Goal: Task Accomplishment & Management: Manage account settings

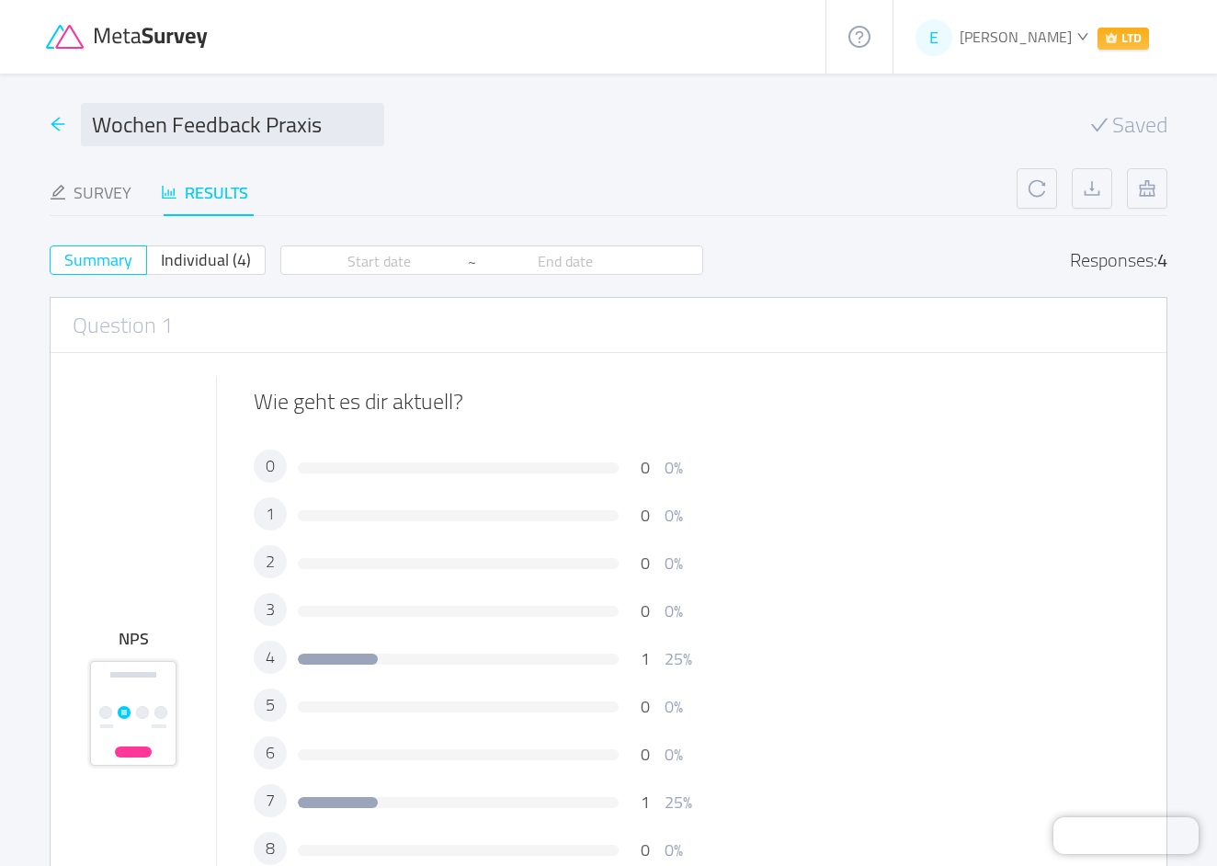
click at [60, 130] on icon "icon: arrow-left" at bounding box center [58, 124] width 17 height 17
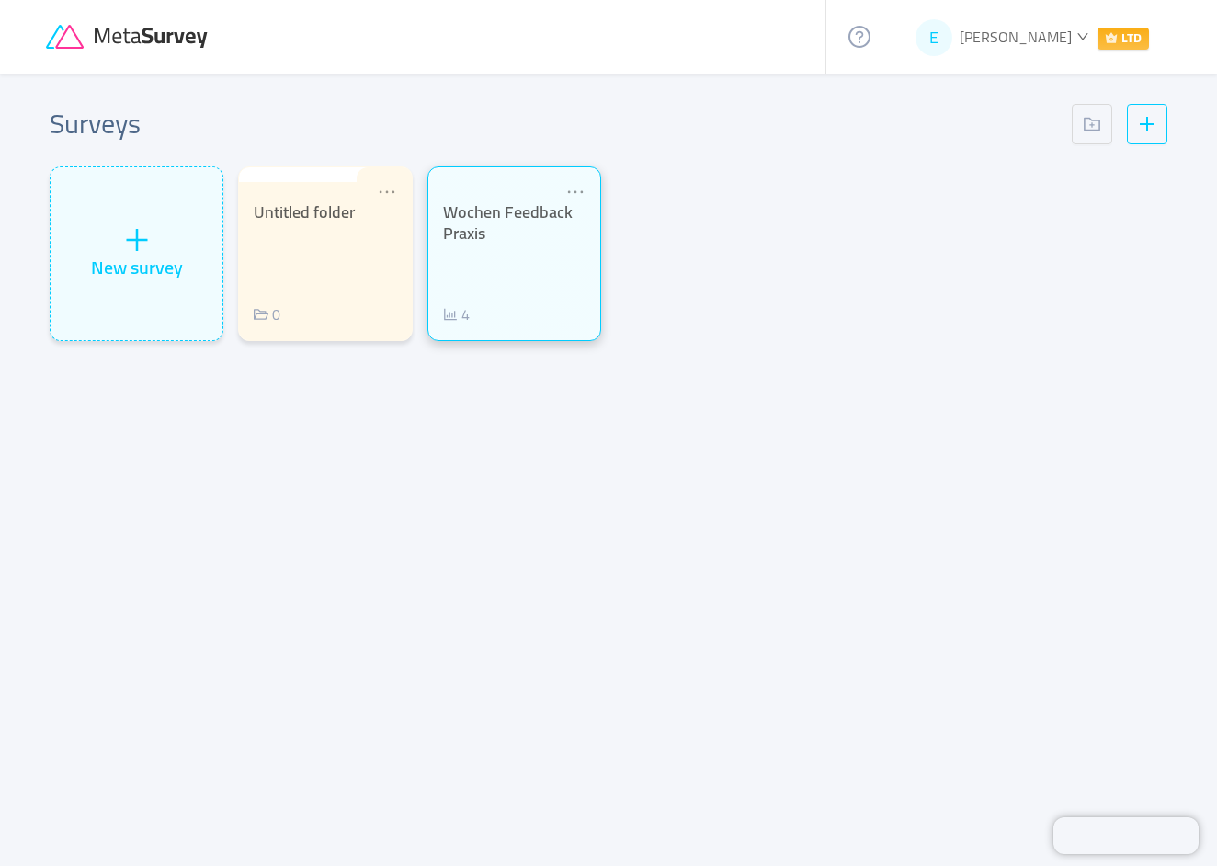
click at [459, 218] on div "Wochen Feedback Praxis" at bounding box center [514, 222] width 143 height 41
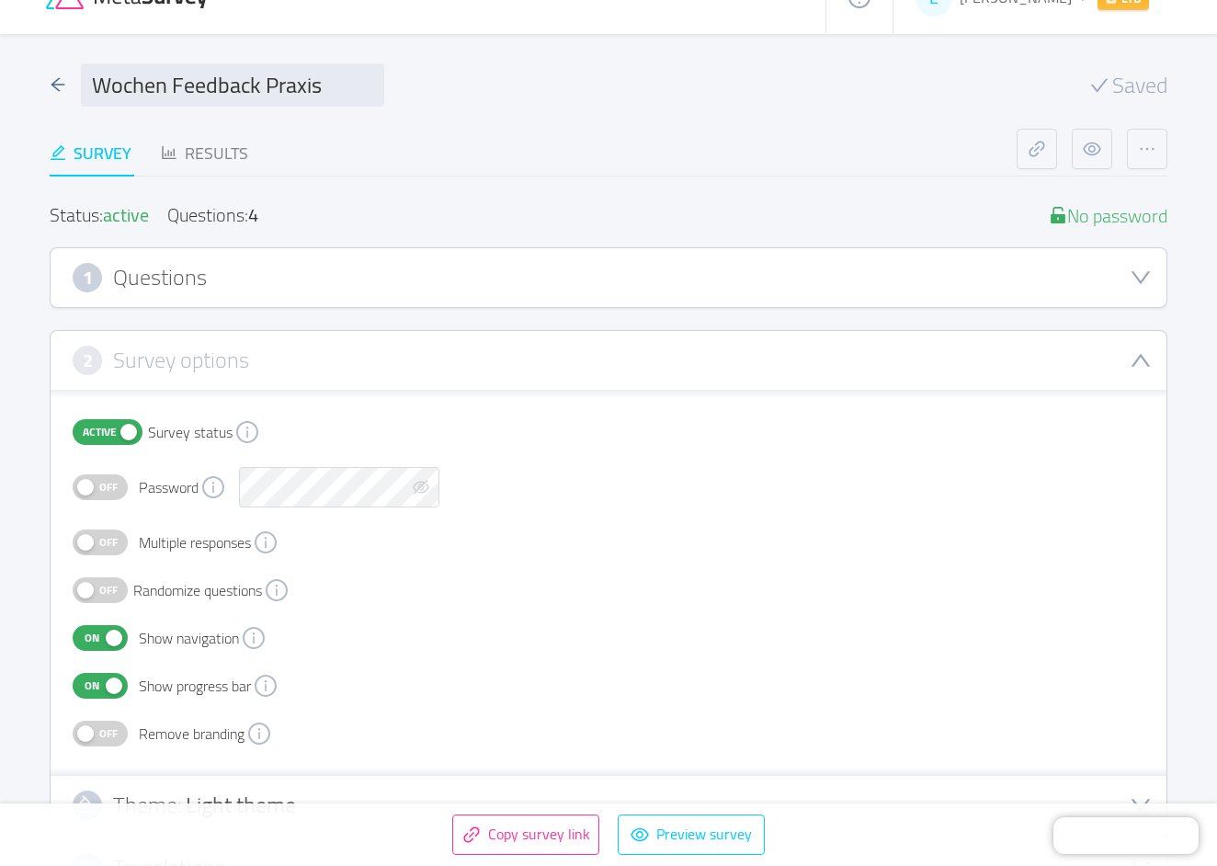
click at [64, 94] on div "Wochen Feedback Praxis" at bounding box center [217, 84] width 335 height 43
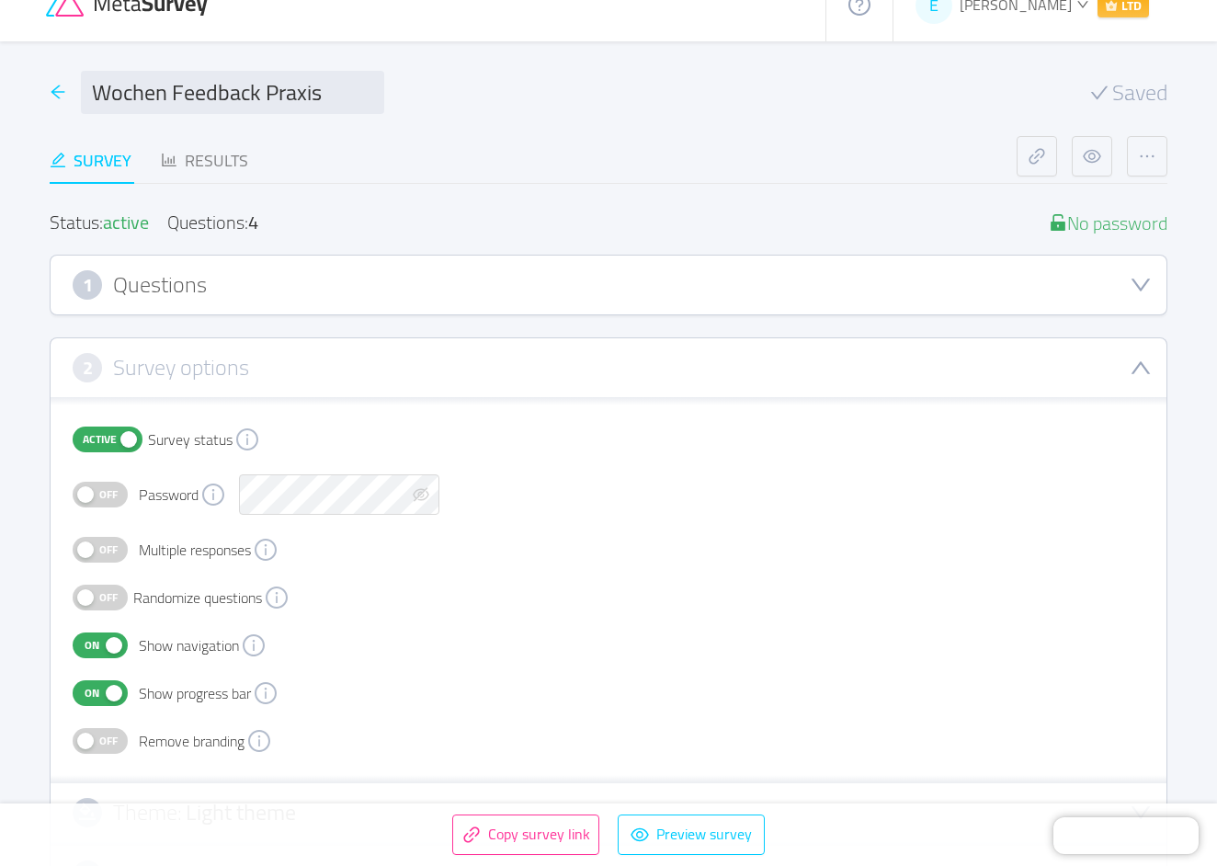
scroll to position [27, 1]
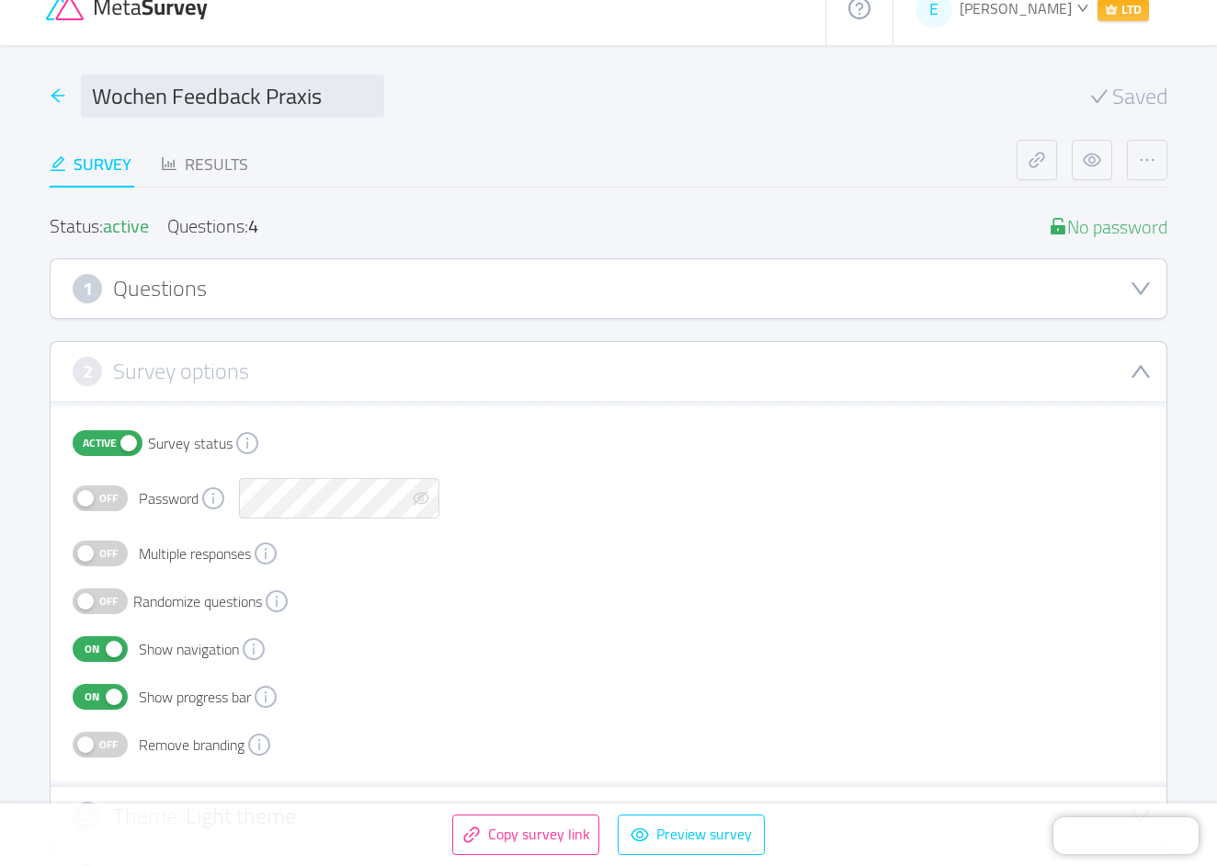
click at [65, 90] on div "Wochen Feedback Praxis" at bounding box center [217, 95] width 335 height 43
click at [61, 92] on icon "icon: arrow-left" at bounding box center [58, 97] width 17 height 17
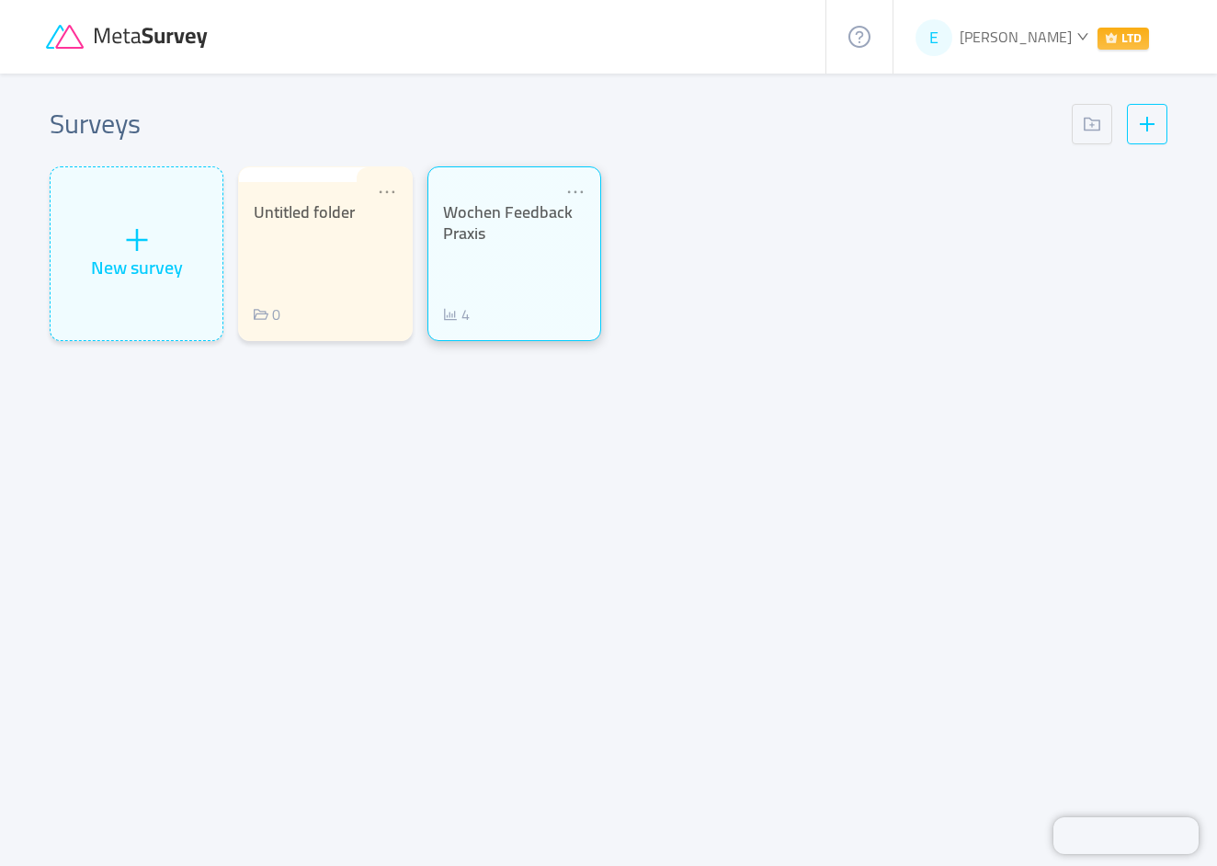
click at [465, 239] on div "Wochen Feedback Praxis" at bounding box center [514, 222] width 143 height 41
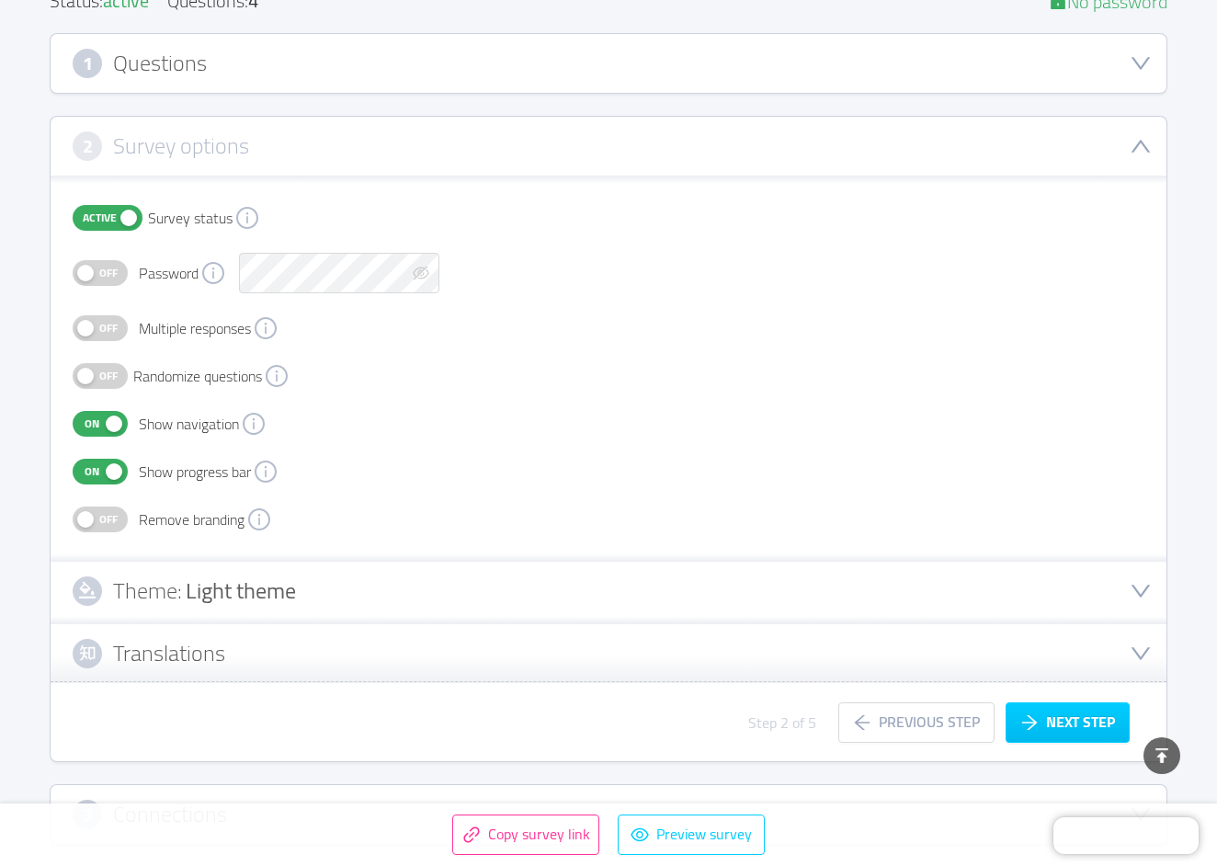
scroll to position [227, 0]
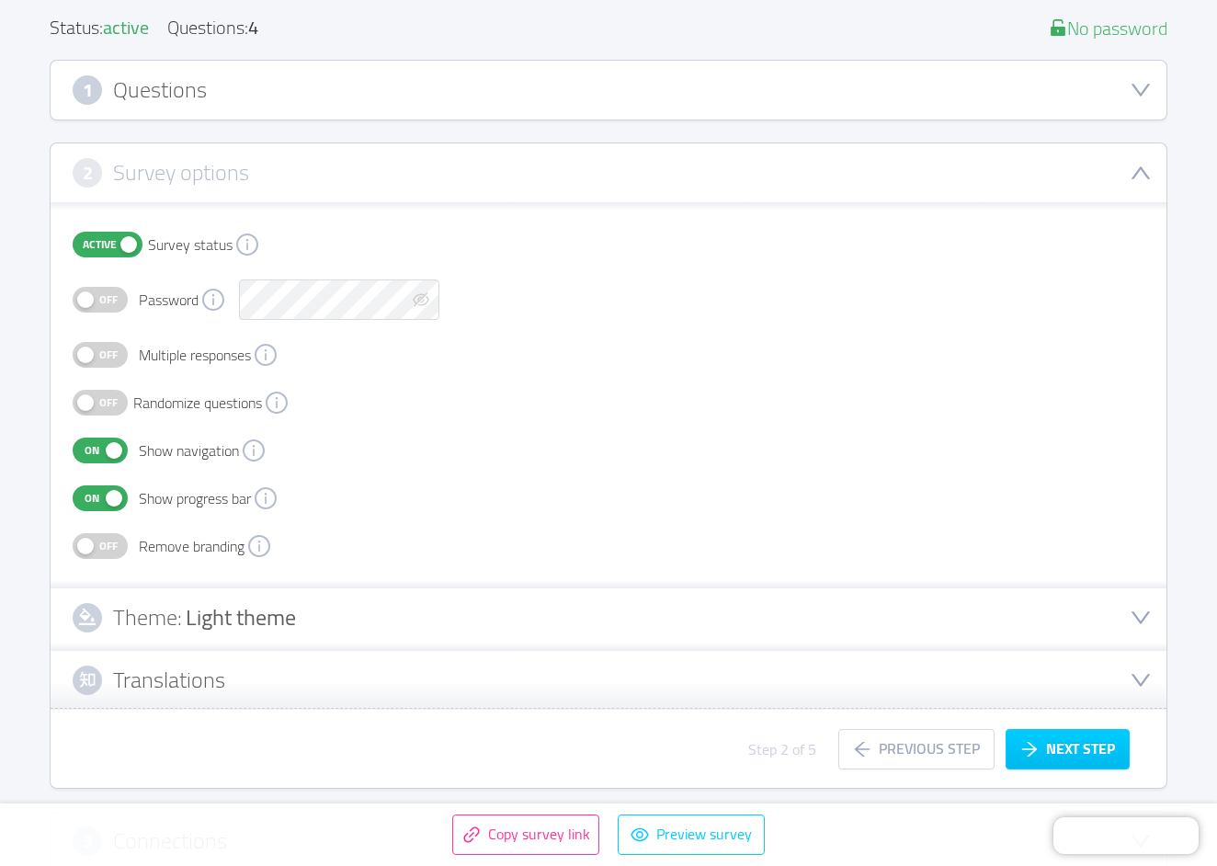
click at [1135, 69] on div "1 Questions" at bounding box center [609, 90] width 1116 height 59
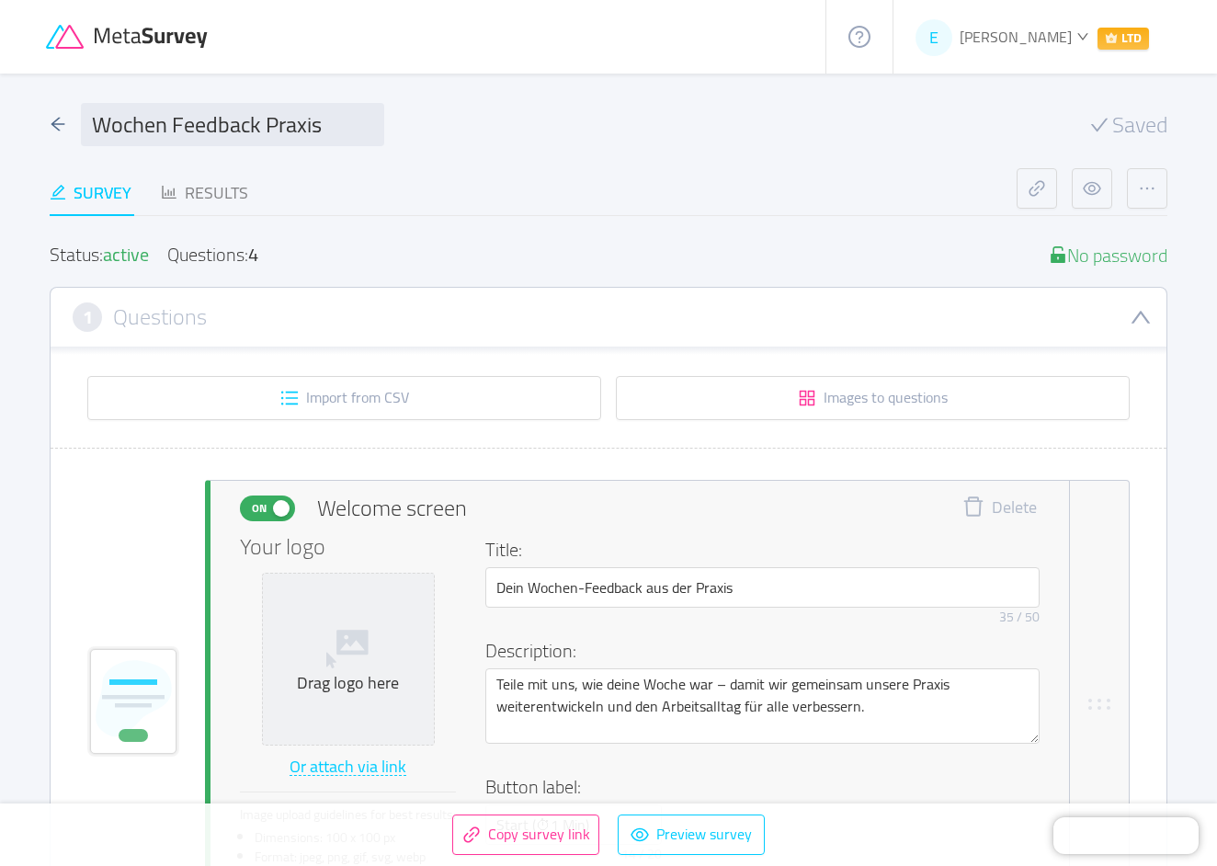
scroll to position [0, 0]
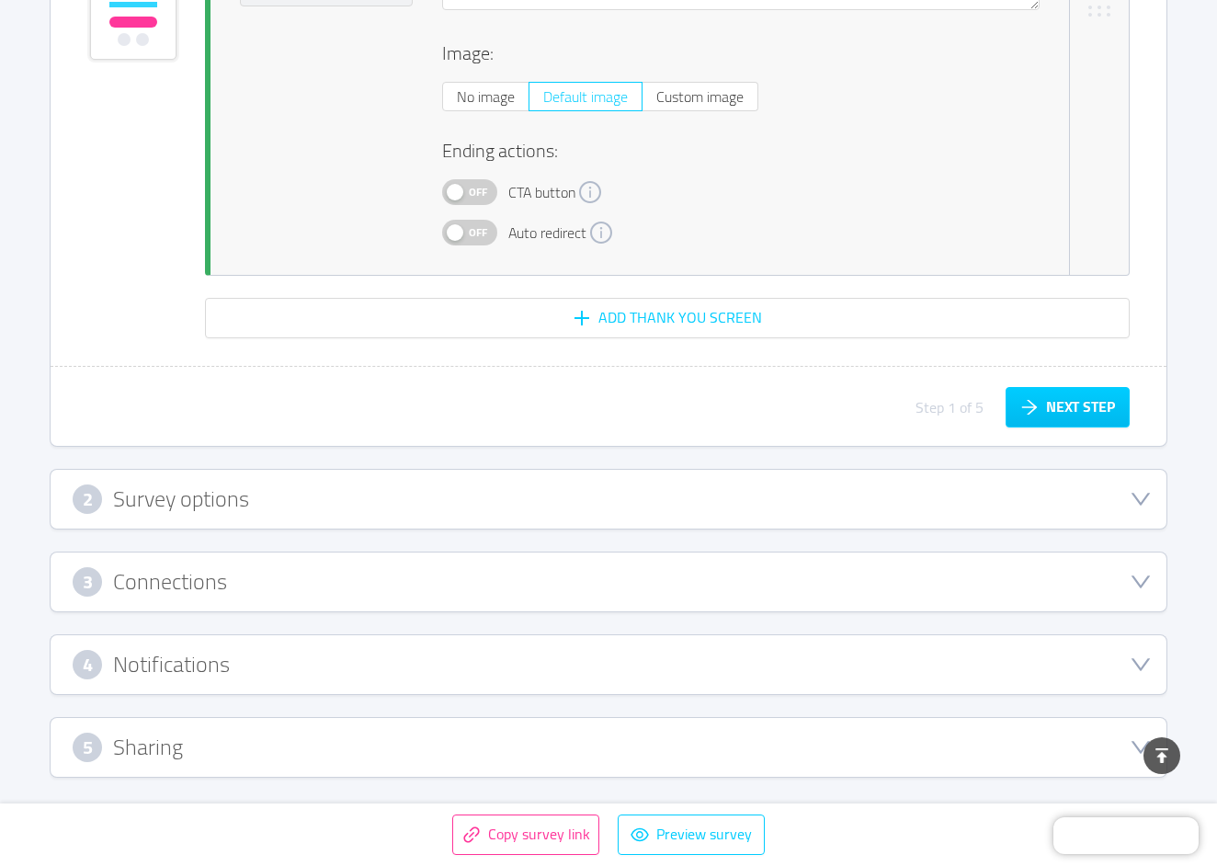
click at [139, 489] on h3 "Survey options" at bounding box center [181, 499] width 136 height 20
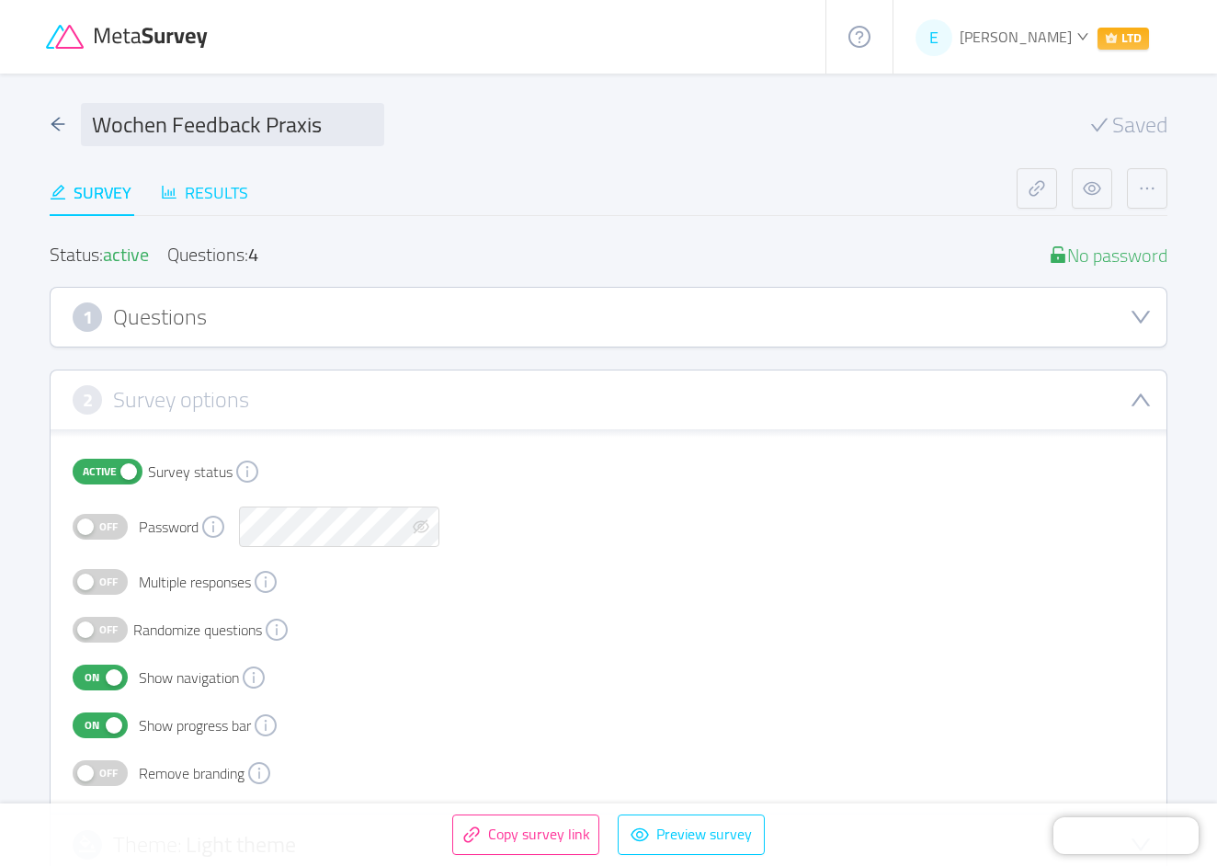
click at [236, 192] on div "Results" at bounding box center [204, 192] width 87 height 25
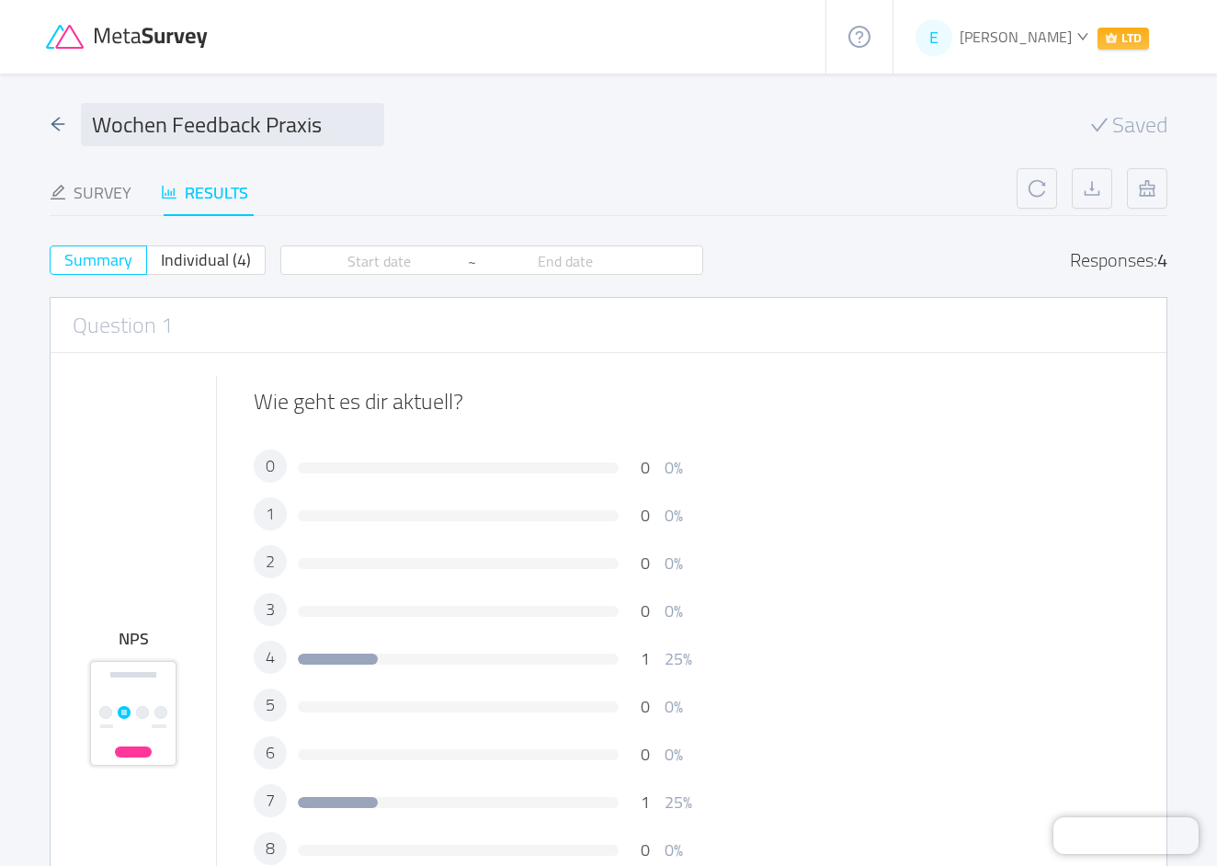
click at [66, 116] on div "Wochen Feedback Praxis" at bounding box center [217, 124] width 335 height 43
click at [59, 122] on icon "icon: arrow-left" at bounding box center [58, 124] width 17 height 17
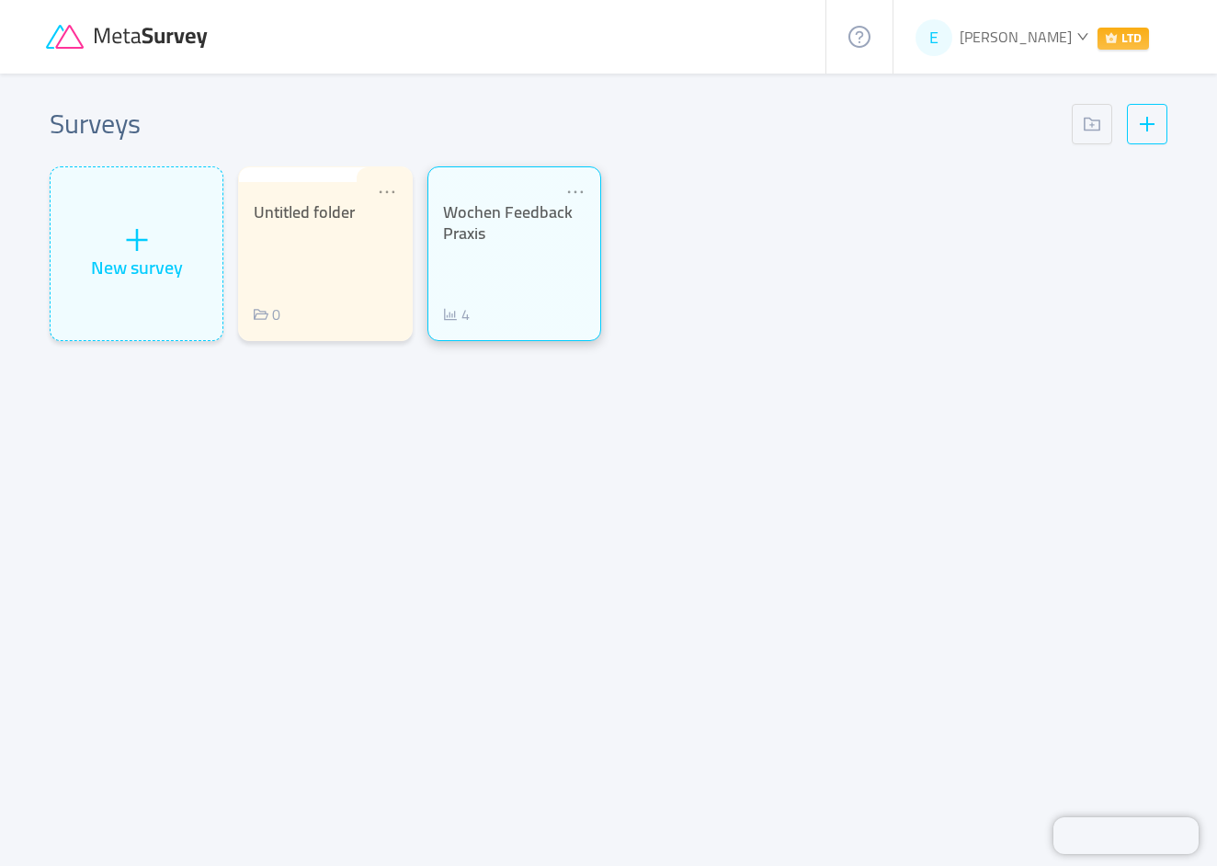
click at [488, 257] on div "Wochen Feedback Praxis 4" at bounding box center [514, 263] width 143 height 123
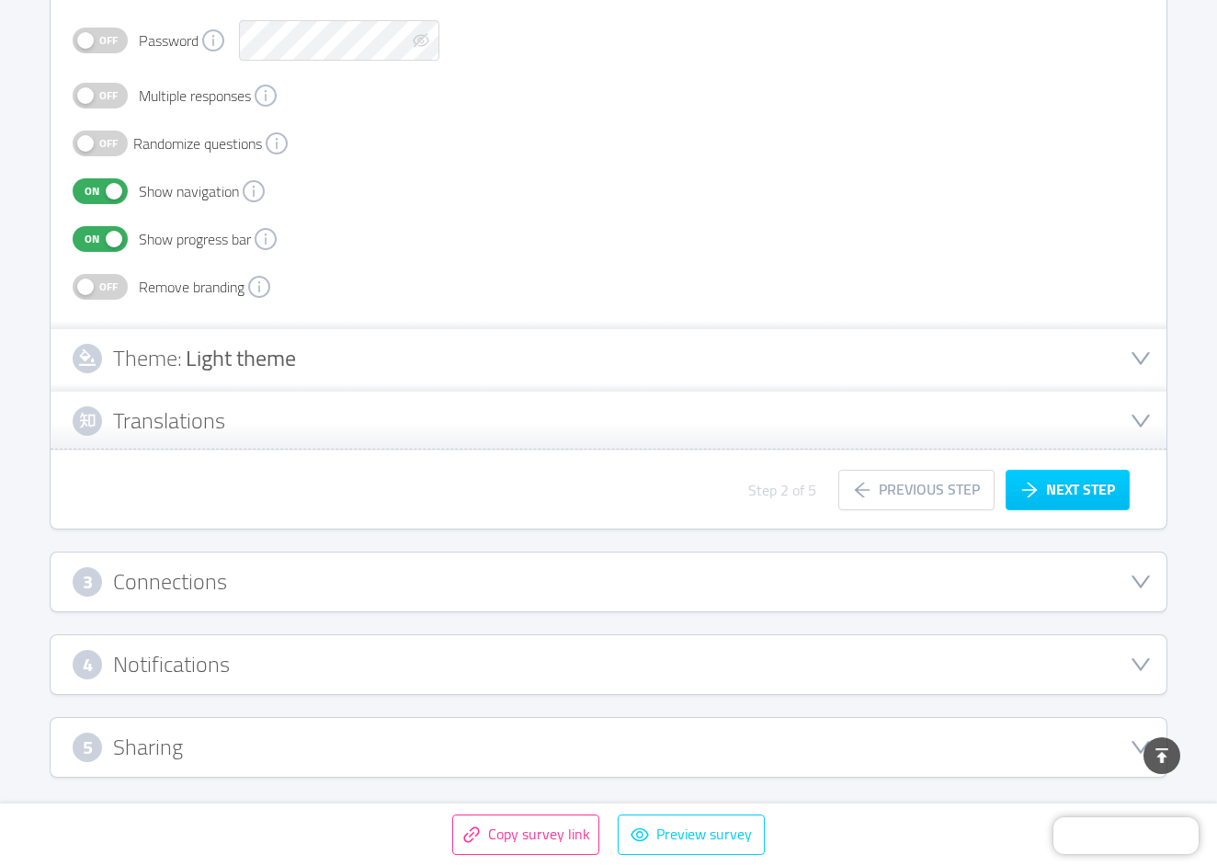
scroll to position [486, 0]
click at [255, 589] on div "3 Connections" at bounding box center [609, 581] width 1072 height 29
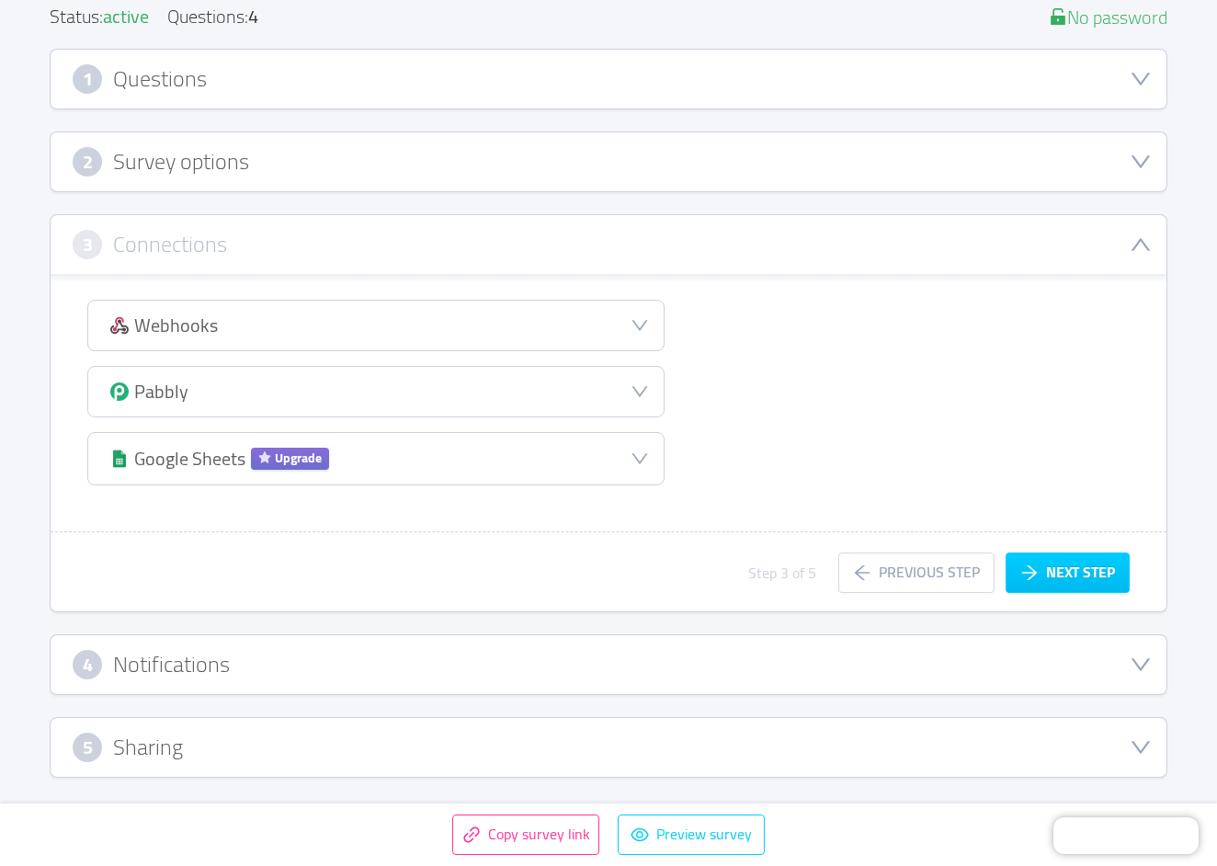
scroll to position [238, 0]
click at [297, 259] on div "3 Connections" at bounding box center [609, 244] width 1116 height 59
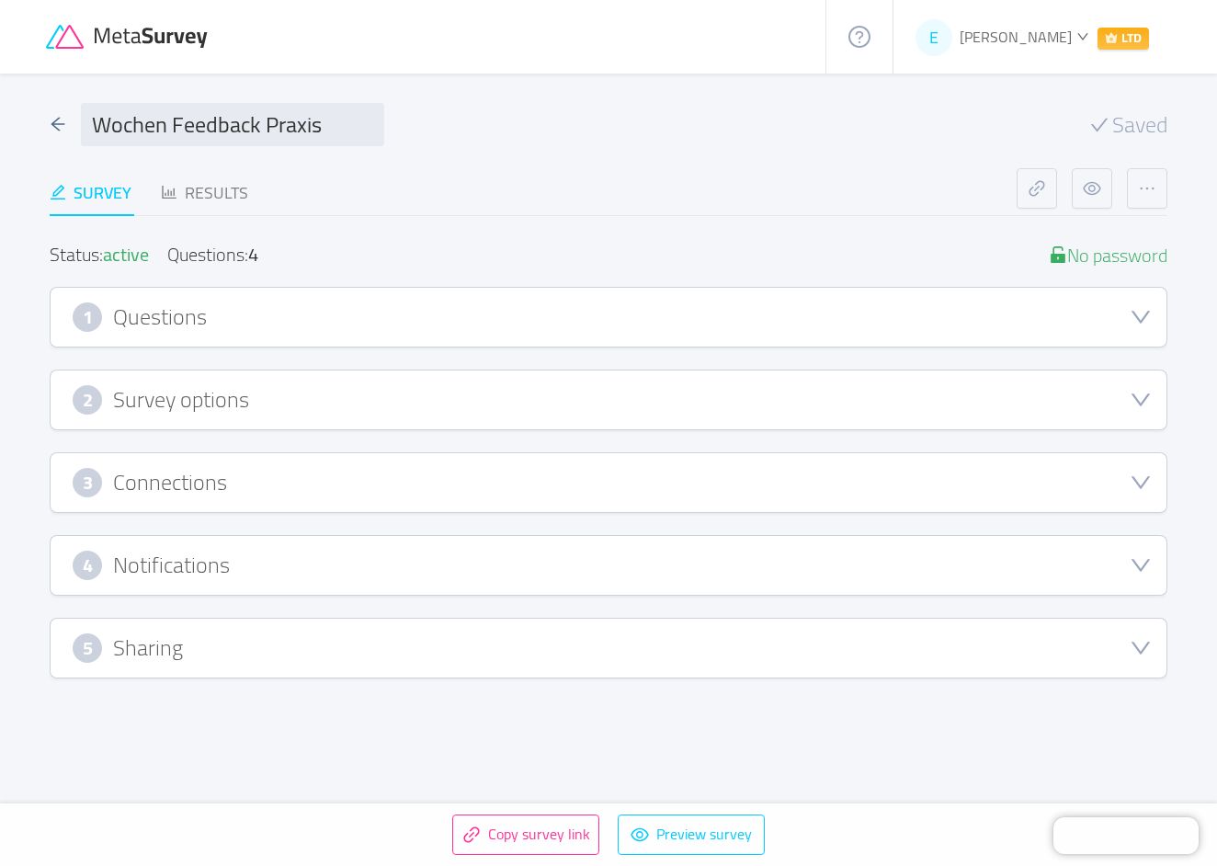
scroll to position [0, 0]
click at [221, 202] on div "Results" at bounding box center [204, 192] width 87 height 25
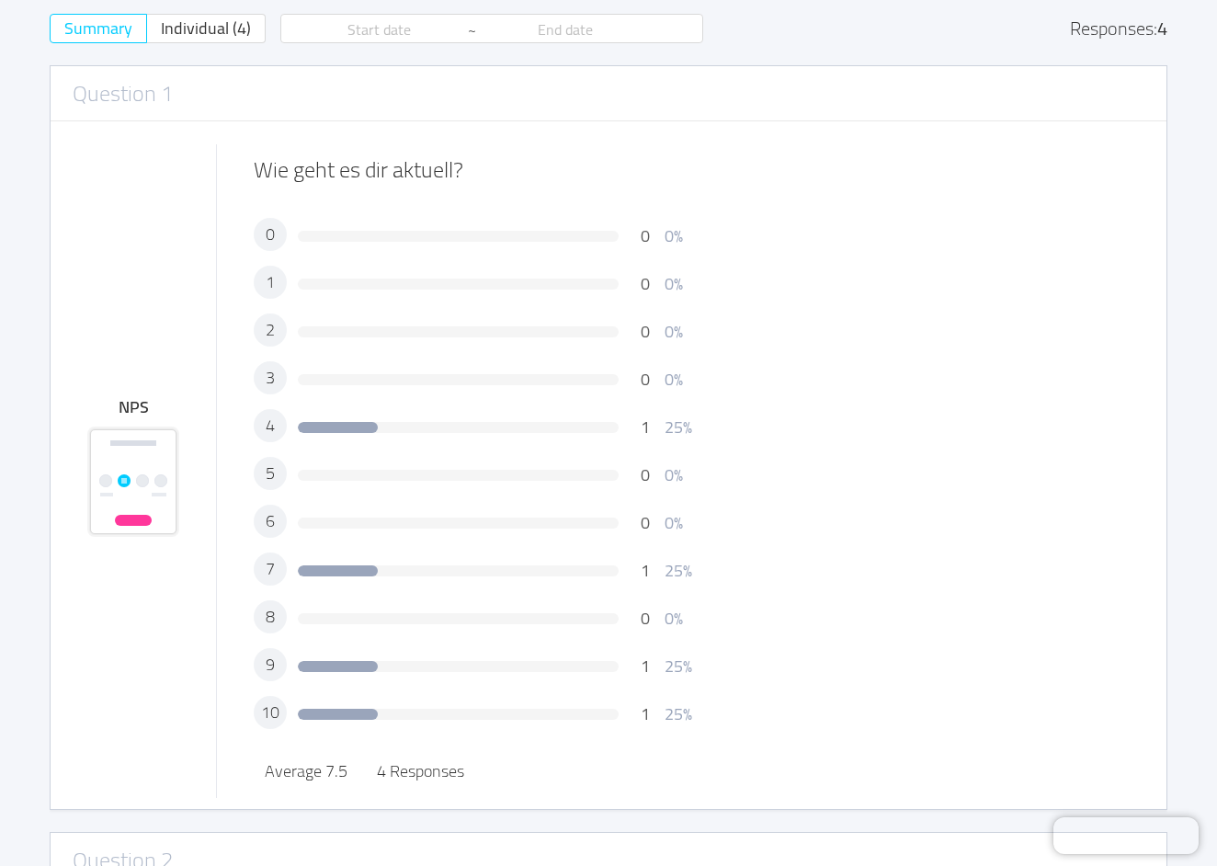
scroll to position [241, 0]
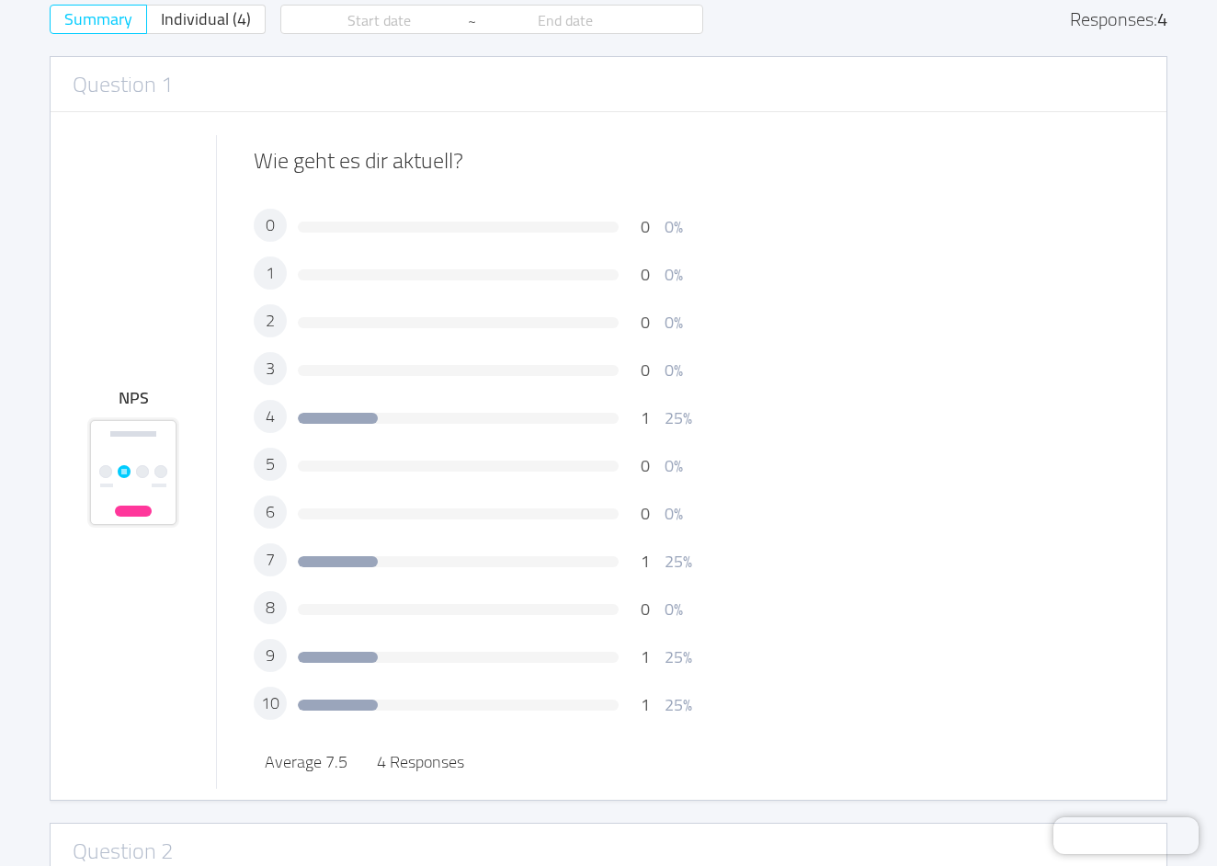
click at [266, 224] on span "0" at bounding box center [270, 225] width 9 height 17
click at [264, 228] on div "0" at bounding box center [270, 225] width 33 height 33
drag, startPoint x: 264, startPoint y: 227, endPoint x: 279, endPoint y: 228, distance: 14.7
click at [279, 228] on div "0" at bounding box center [270, 225] width 33 height 33
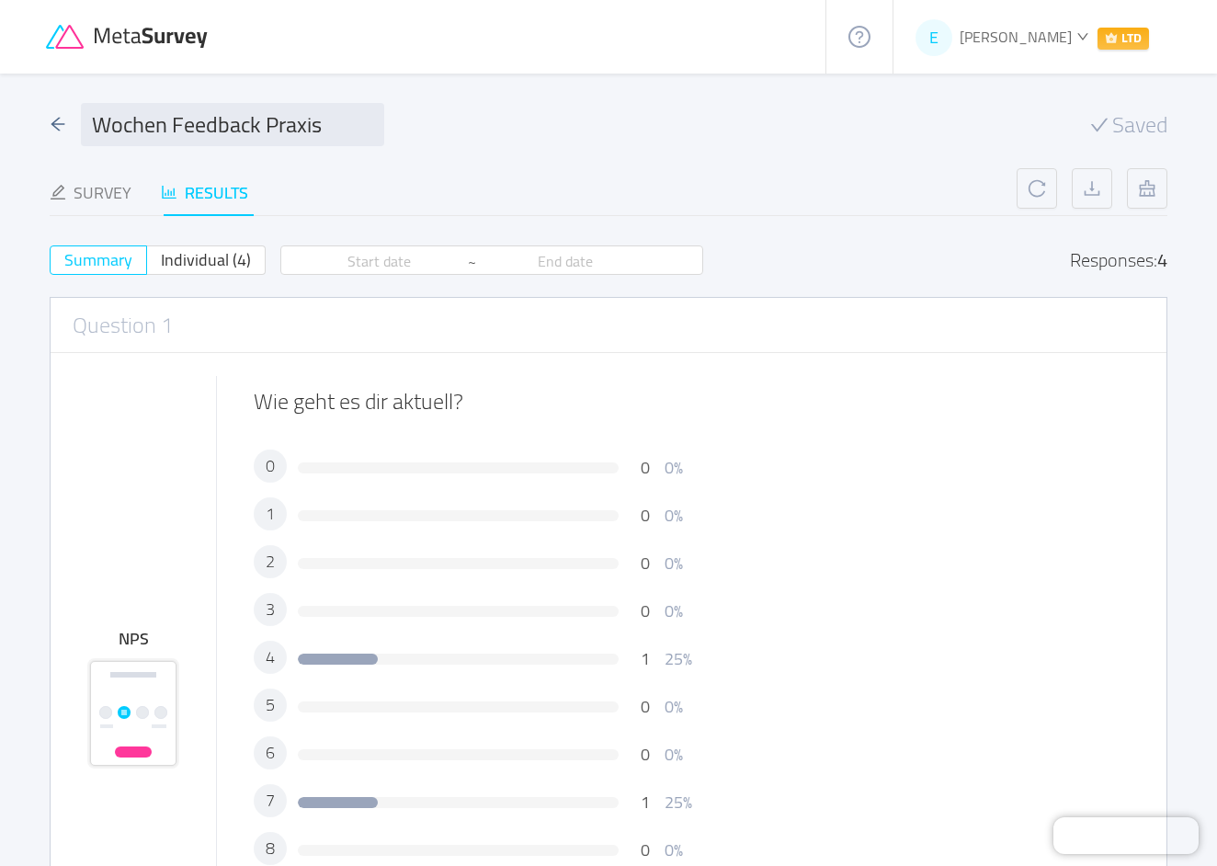
scroll to position [0, 0]
click at [52, 123] on icon "icon: arrow-left" at bounding box center [58, 124] width 14 height 13
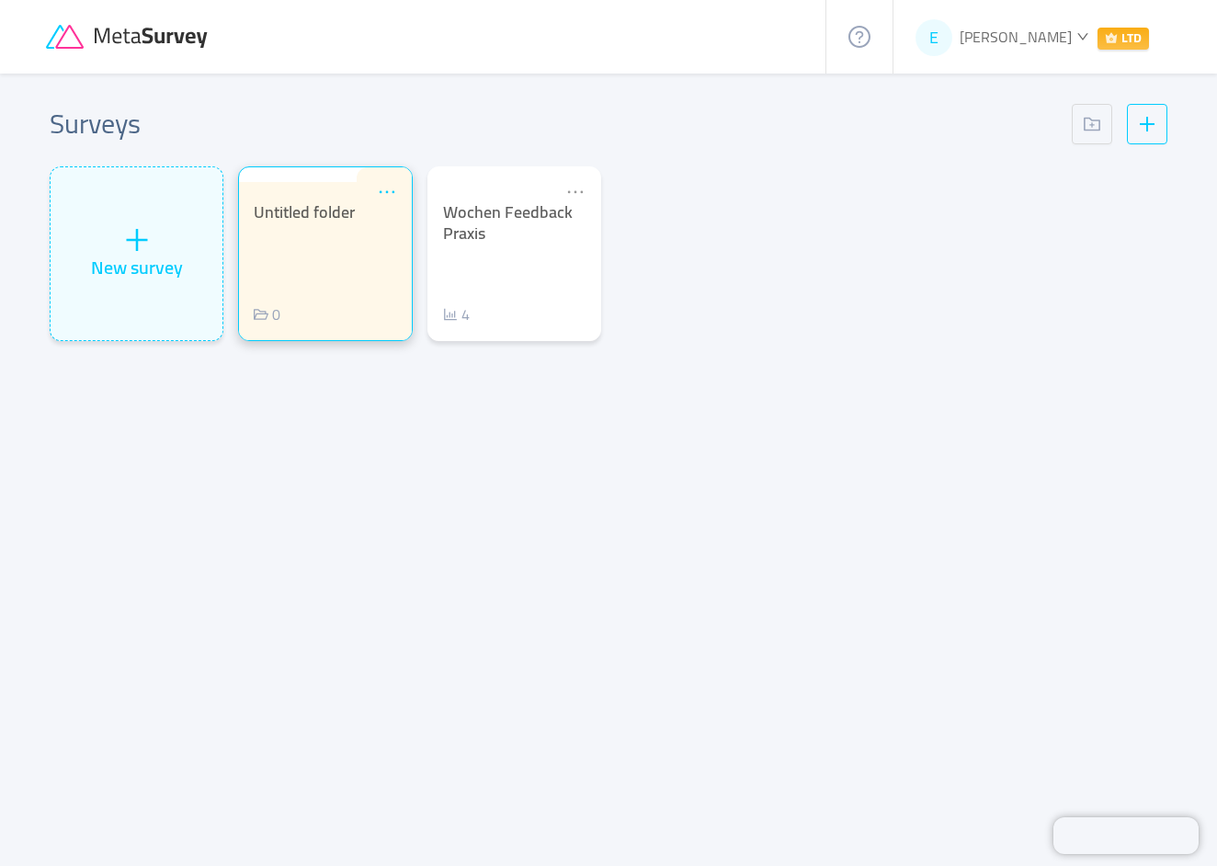
click at [387, 191] on icon "icon: ellipsis" at bounding box center [387, 192] width 20 height 20
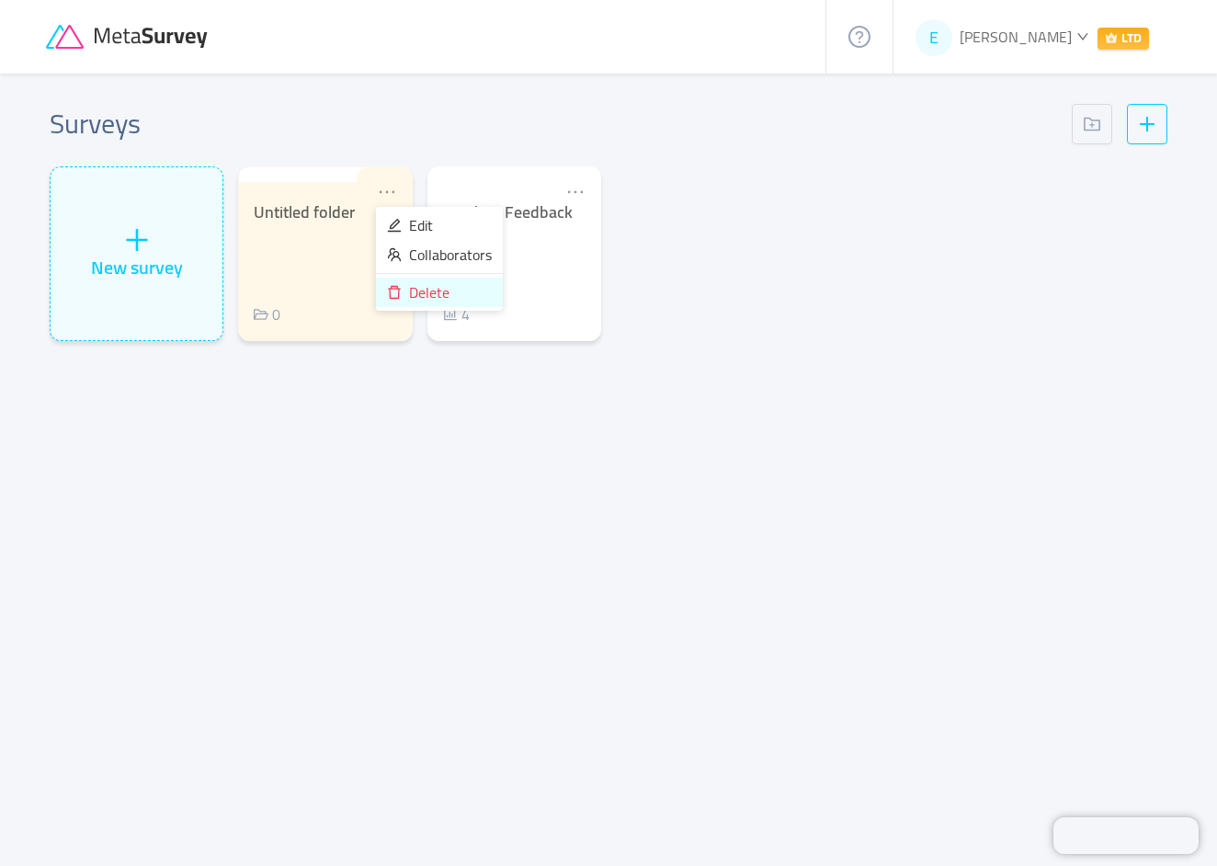
click at [423, 286] on span "Delete" at bounding box center [429, 293] width 40 height 28
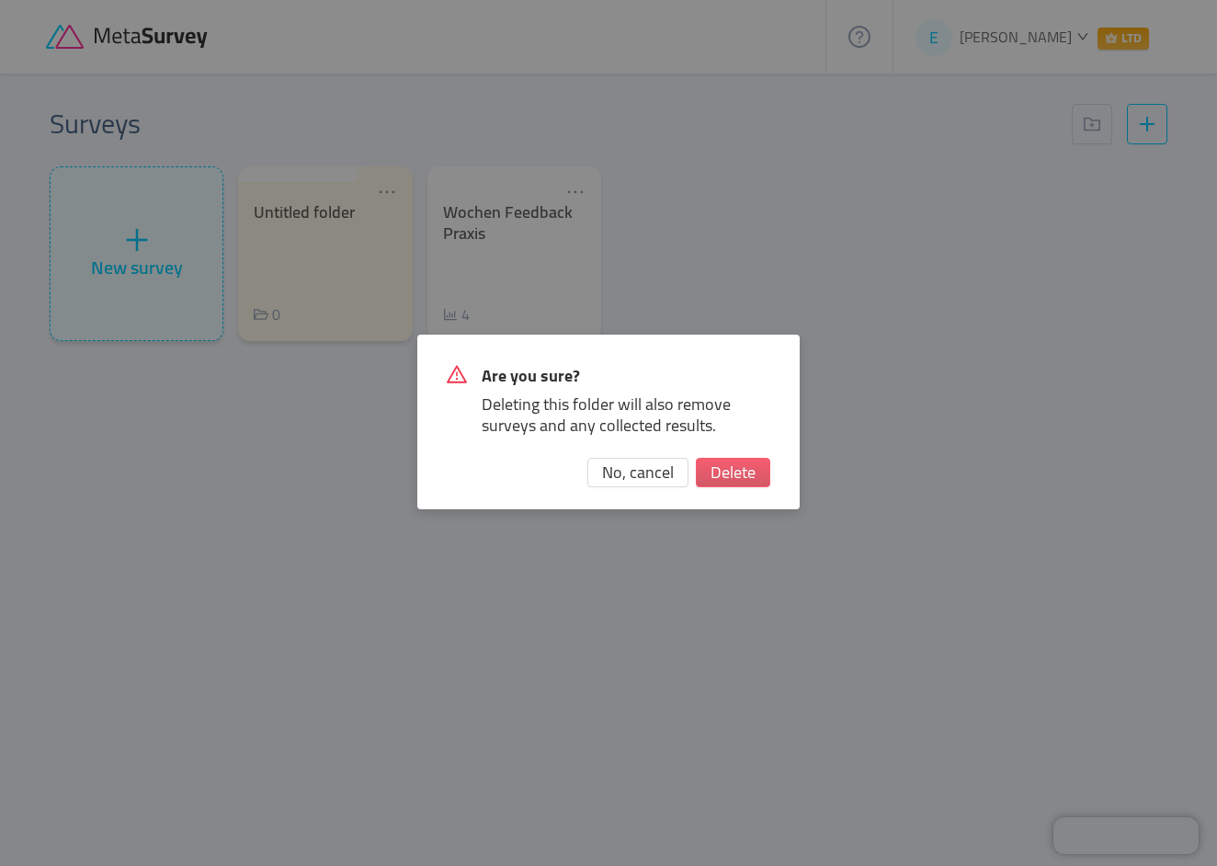
click at [733, 466] on button "Delete" at bounding box center [733, 472] width 74 height 29
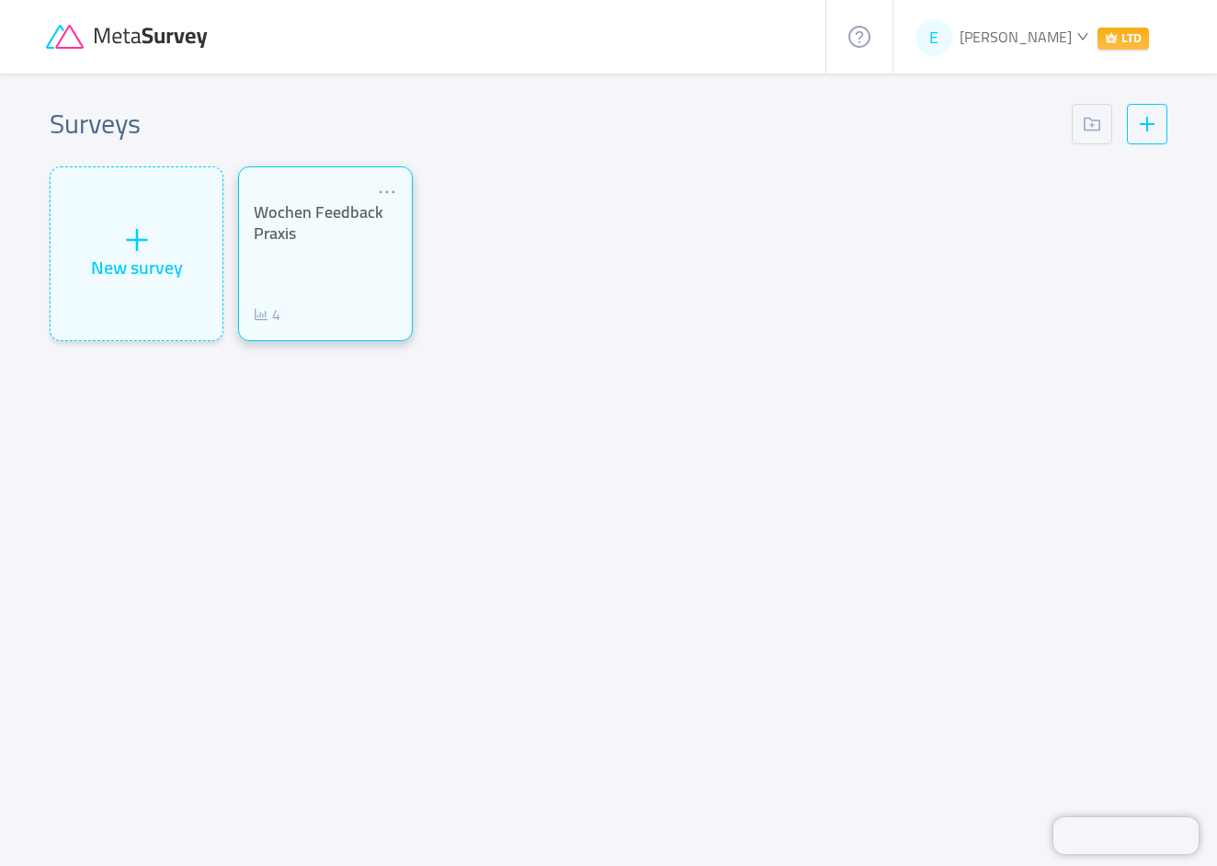
click at [380, 315] on div "4" at bounding box center [325, 314] width 143 height 22
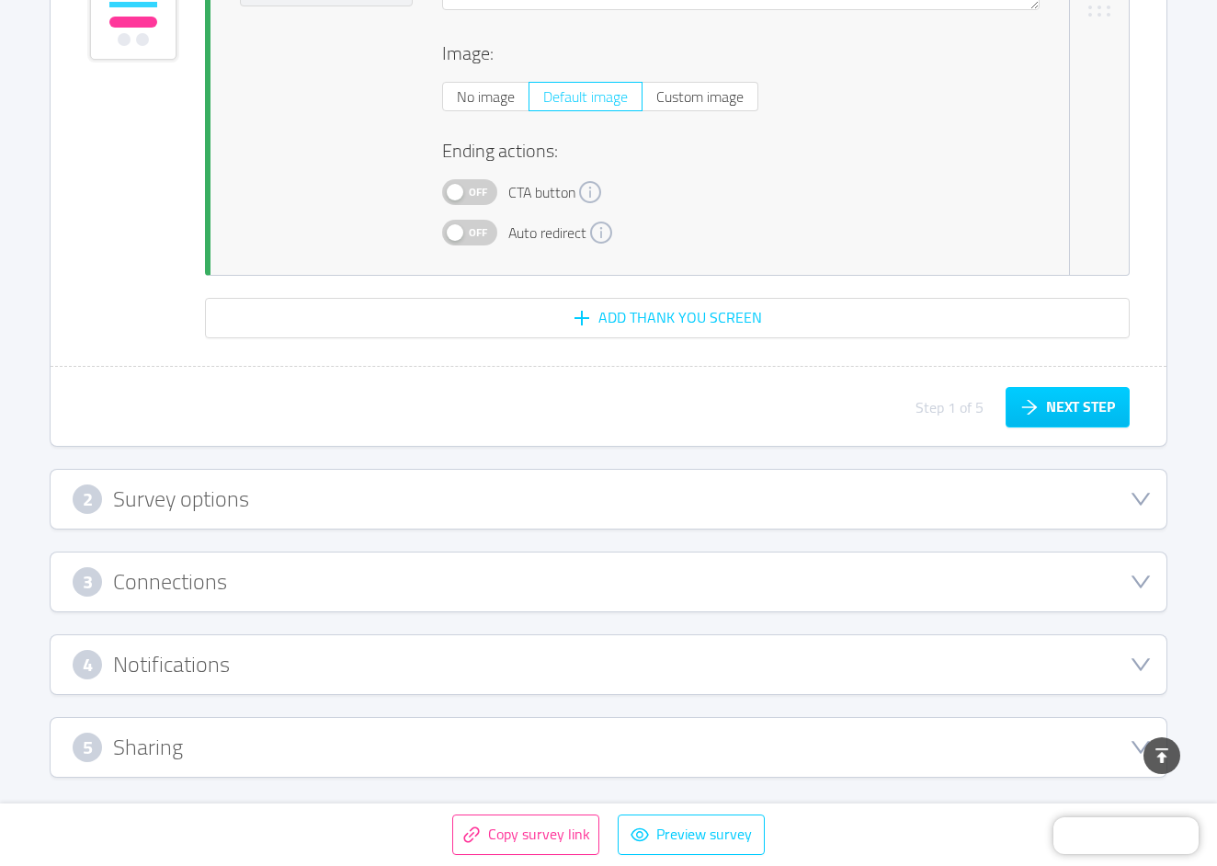
scroll to position [4229, 0]
click at [341, 506] on div "2 Survey options" at bounding box center [609, 499] width 1072 height 29
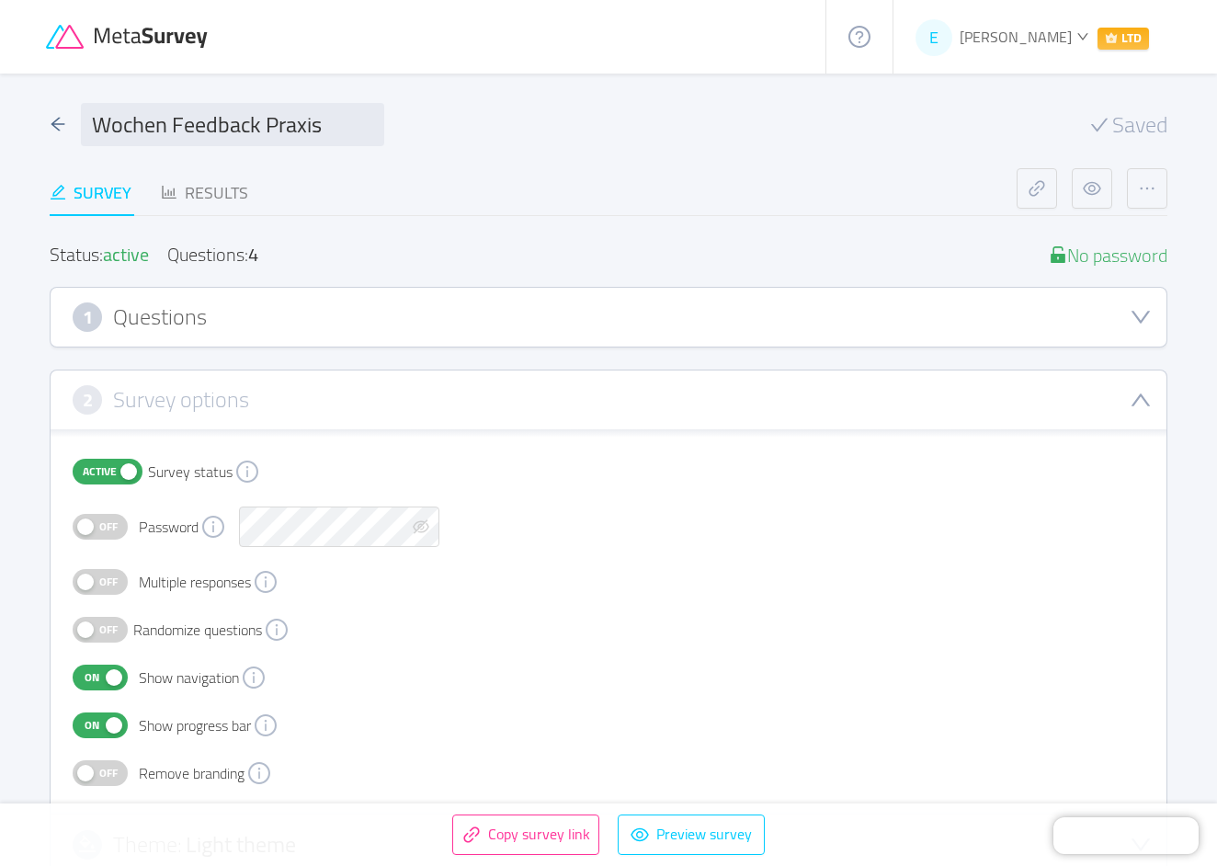
scroll to position [3, 1]
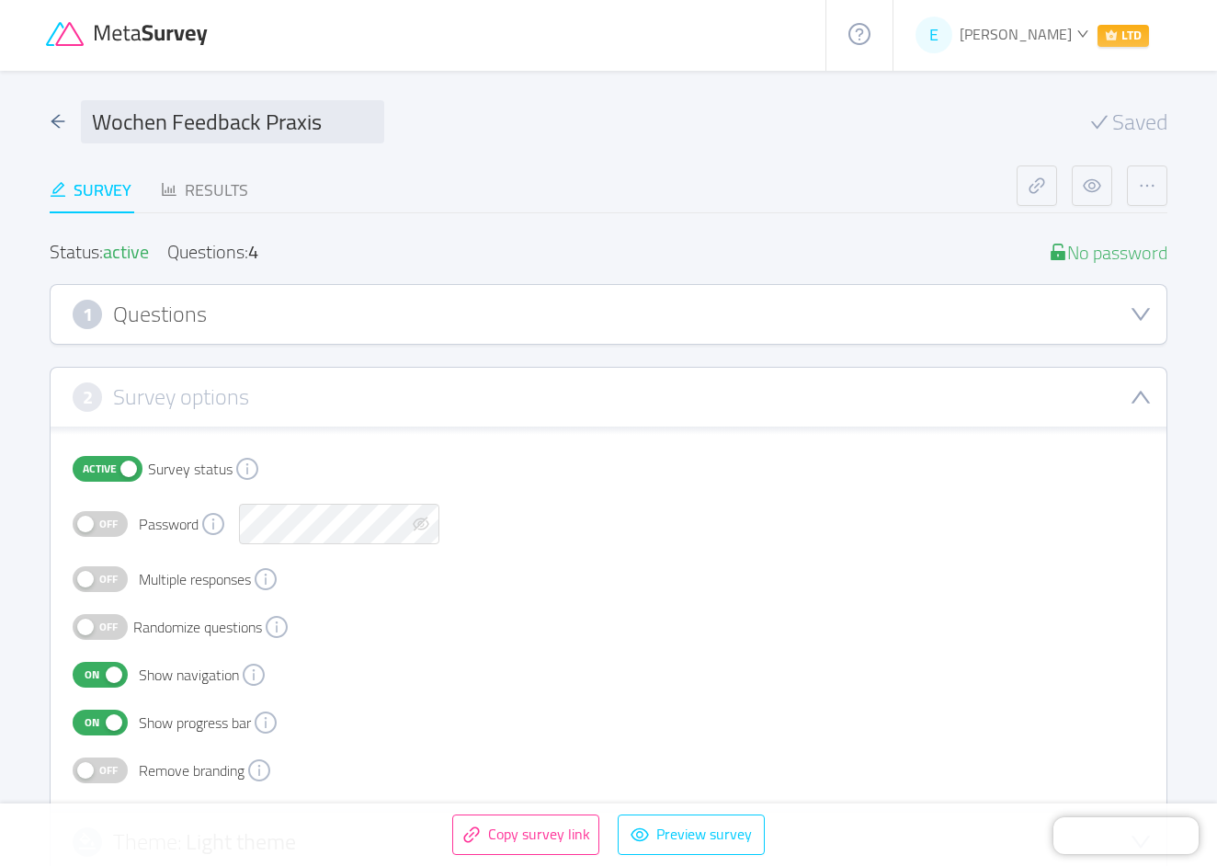
drag, startPoint x: 52, startPoint y: 120, endPoint x: 71, endPoint y: 128, distance: 20.2
click at [52, 120] on icon "icon: arrow-left" at bounding box center [58, 121] width 14 height 13
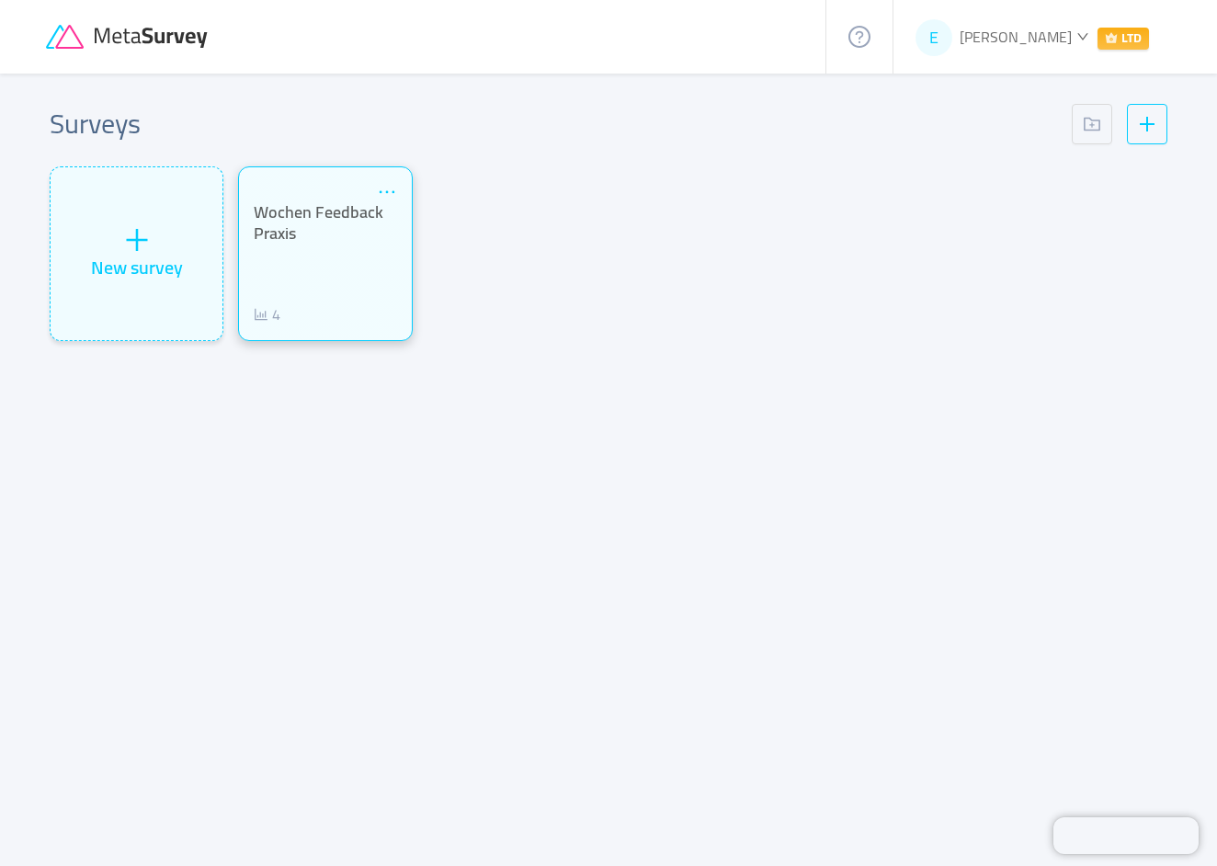
click at [382, 193] on icon "icon: ellipsis" at bounding box center [387, 192] width 20 height 20
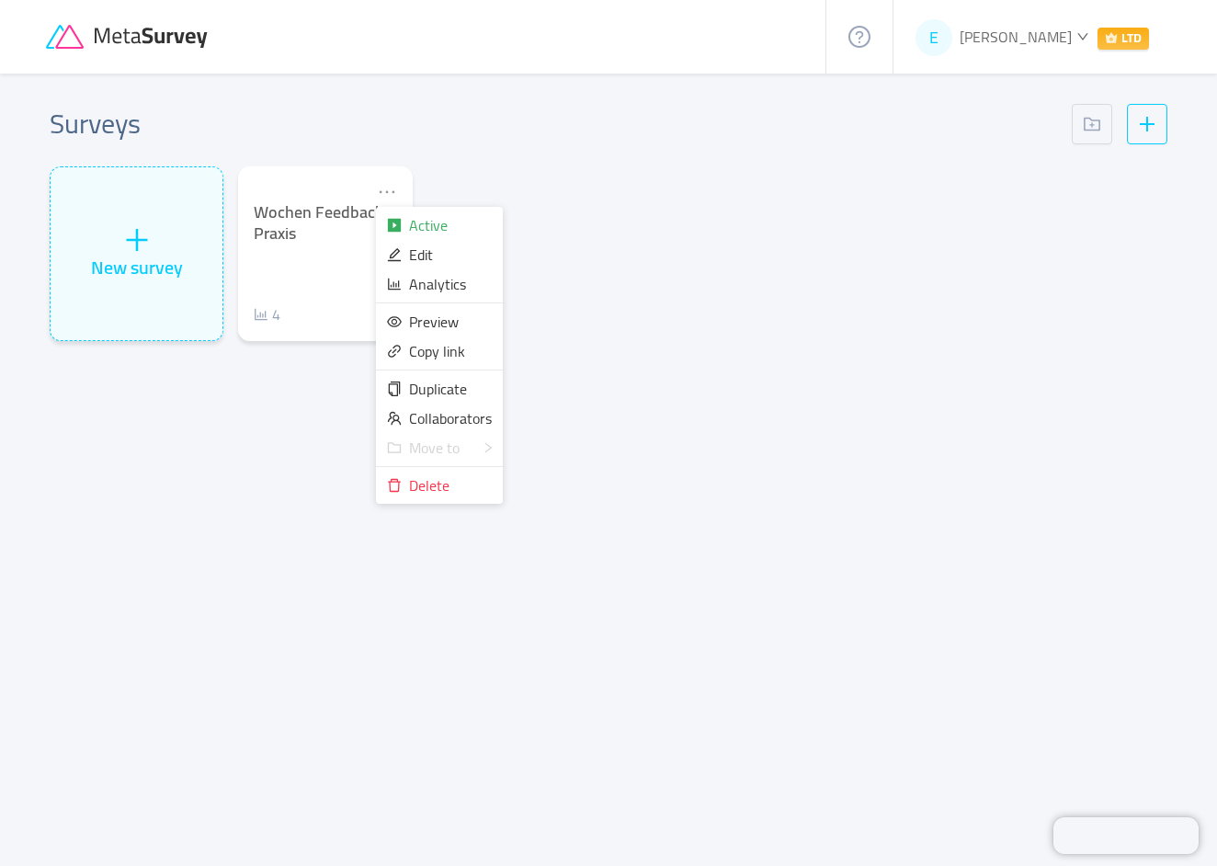
scroll to position [1, 0]
click at [408, 387] on div "Duplicate" at bounding box center [439, 389] width 105 height 20
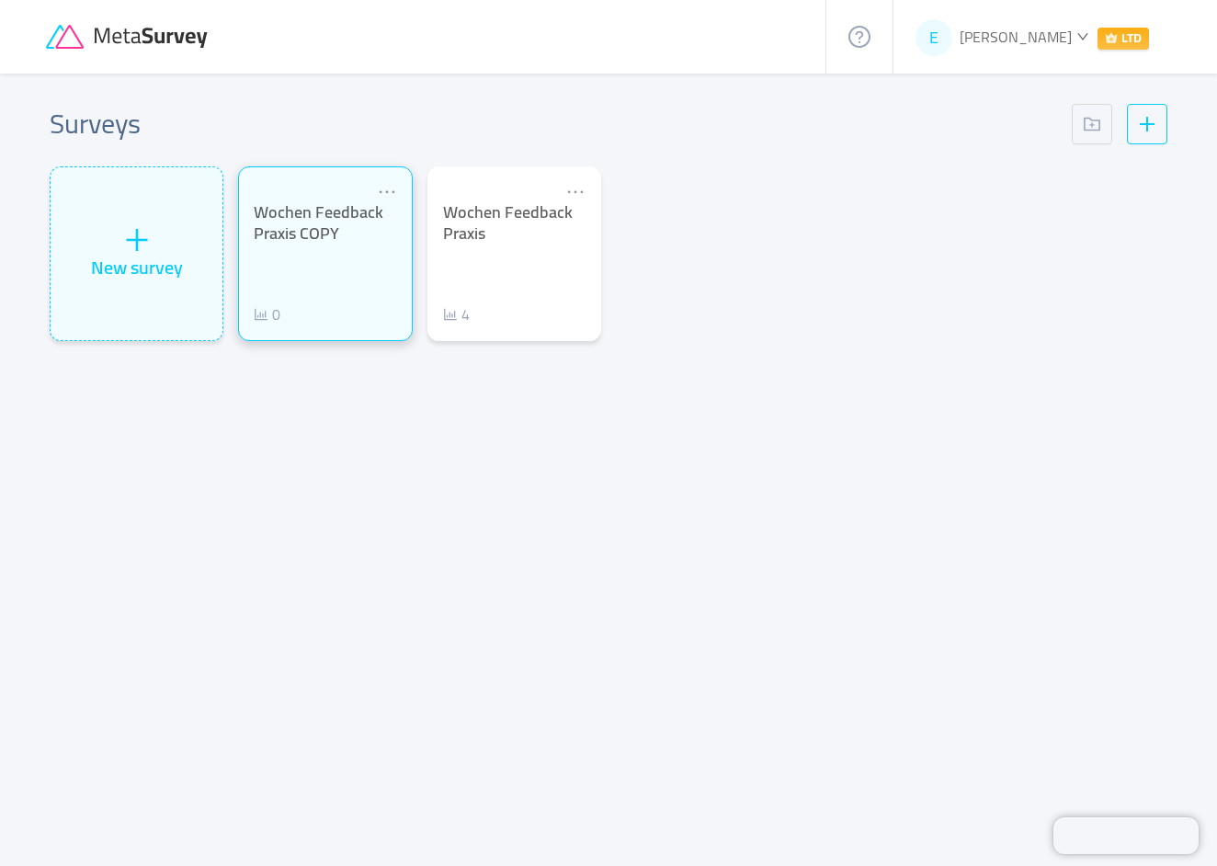
click at [345, 232] on div "Wochen Feedback Praxis COPY" at bounding box center [325, 222] width 143 height 41
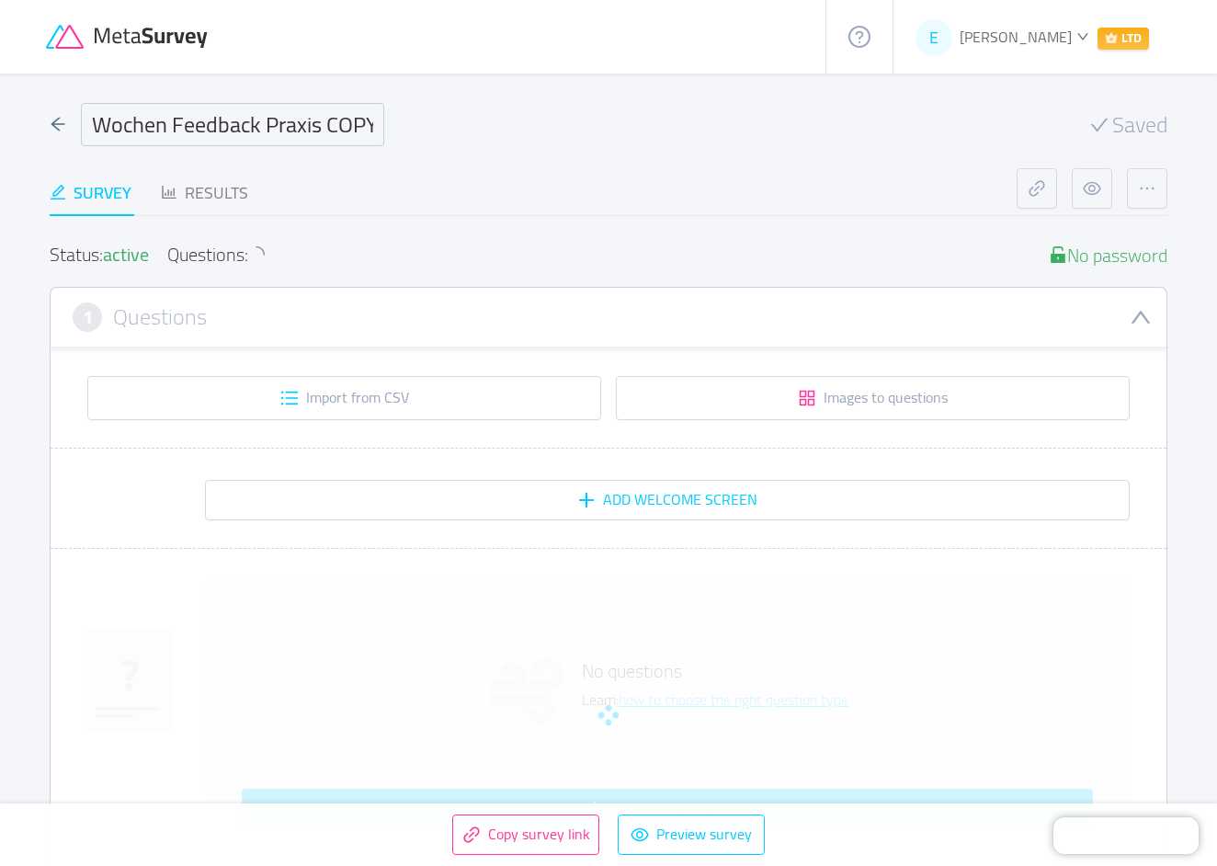
click at [344, 129] on input "Wochen Feedback Praxis COPY" at bounding box center [232, 124] width 303 height 43
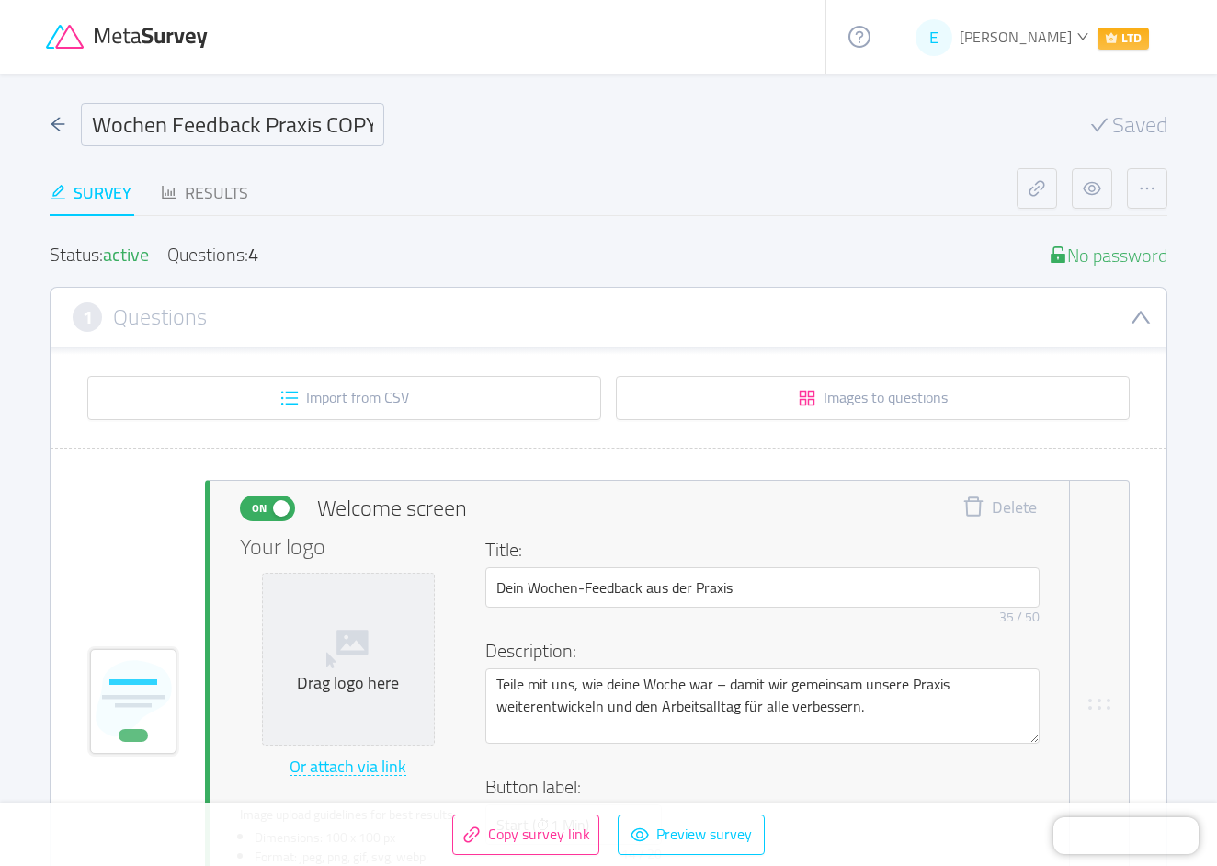
drag, startPoint x: 328, startPoint y: 128, endPoint x: 552, endPoint y: 146, distance: 224.2
type input "Wochen Feedback Praxis"
click at [531, 174] on div "Survey Results" at bounding box center [533, 192] width 967 height 49
click at [59, 117] on icon "icon: arrow-left" at bounding box center [58, 124] width 17 height 17
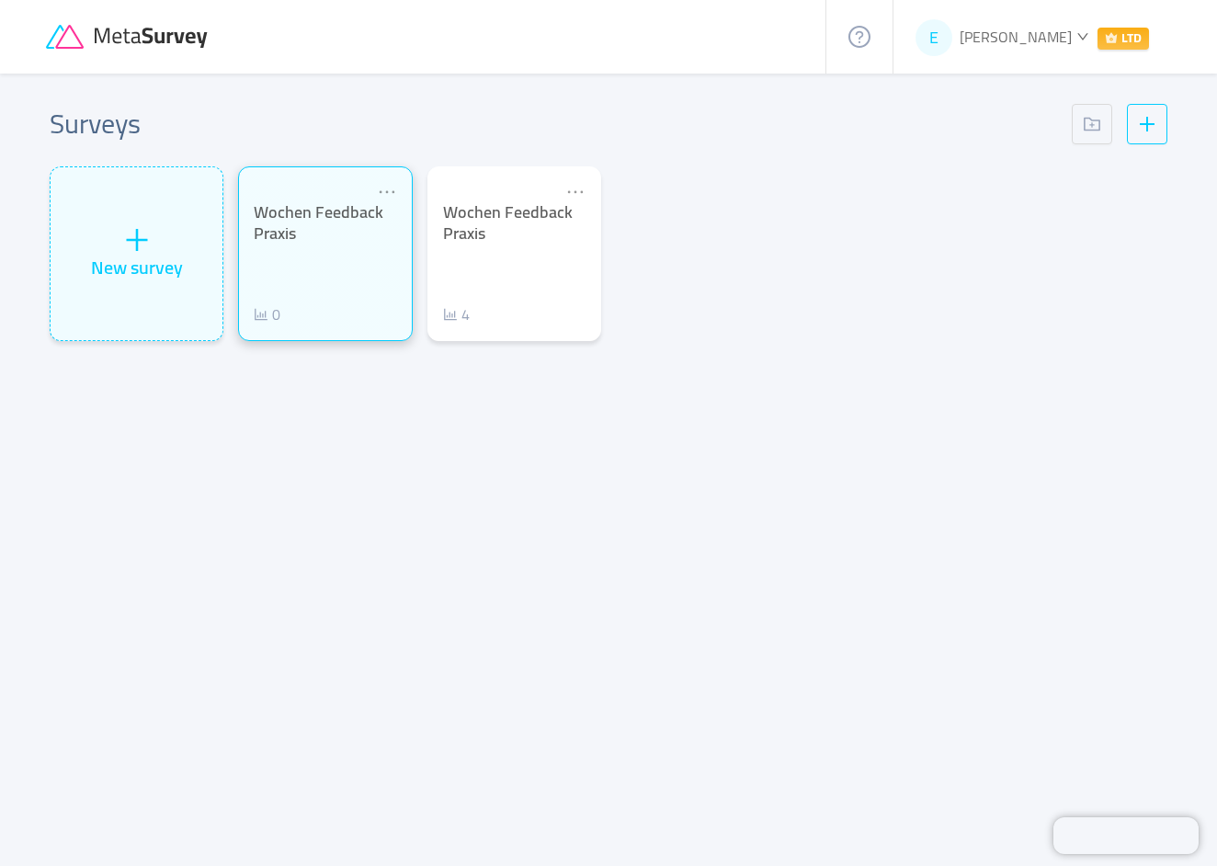
click at [315, 251] on div "Wochen Feedback Praxis 0" at bounding box center [325, 263] width 143 height 123
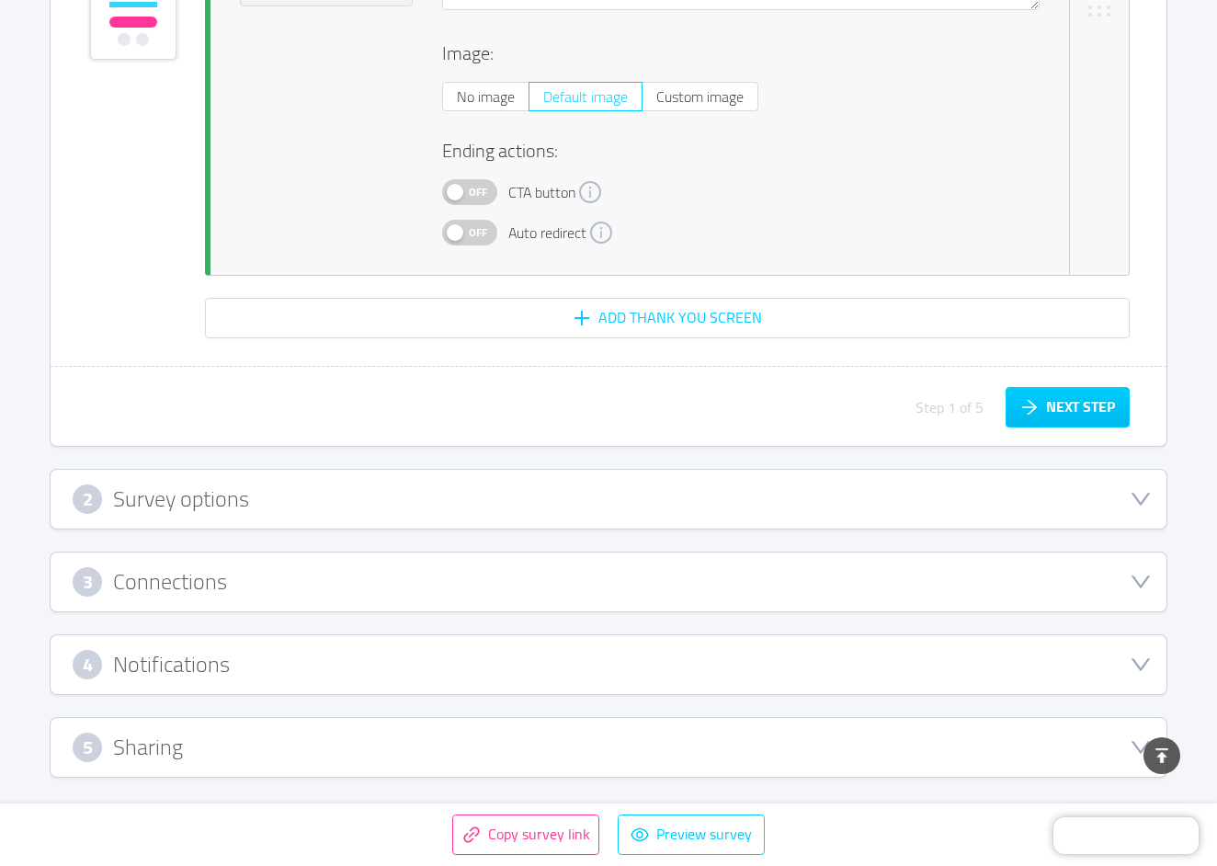
click at [1129, 754] on div "5 Sharing" at bounding box center [609, 747] width 1072 height 29
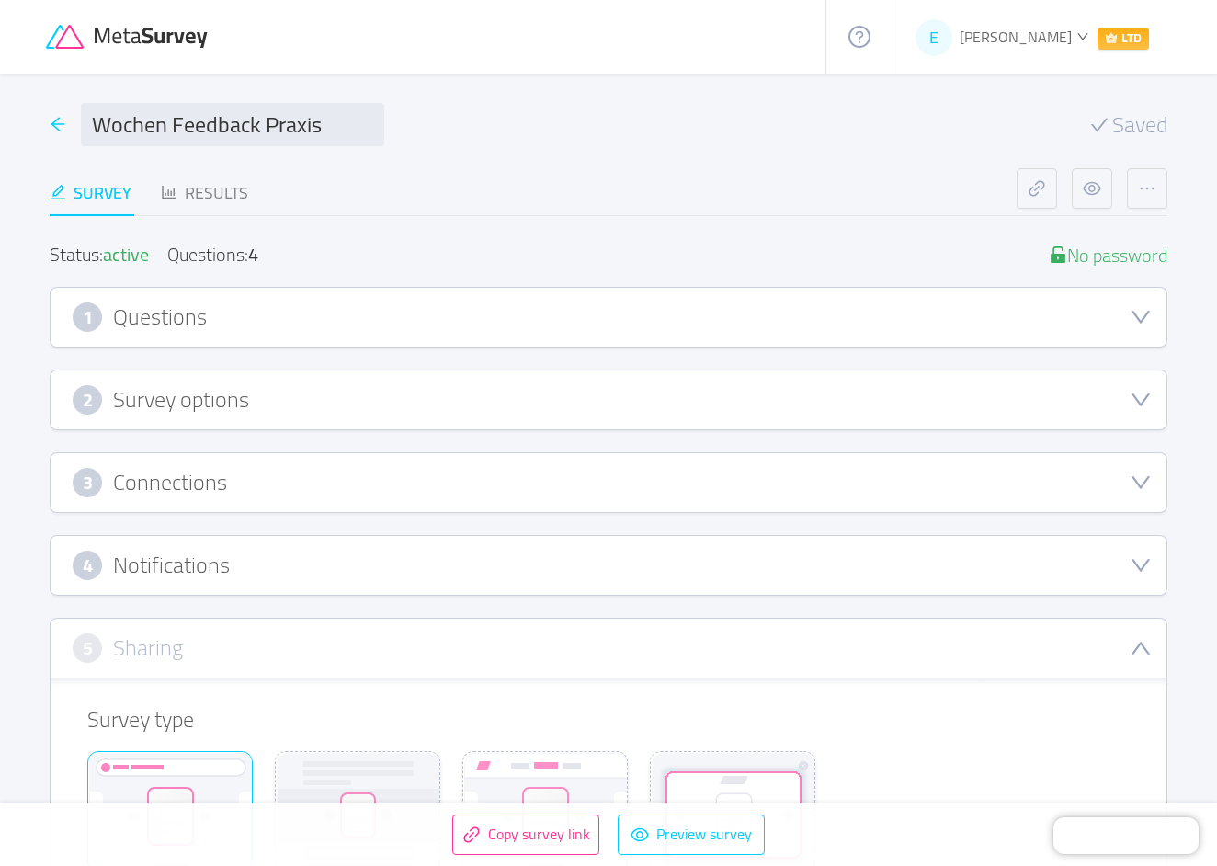
click at [53, 122] on icon "icon: arrow-left" at bounding box center [58, 124] width 17 height 17
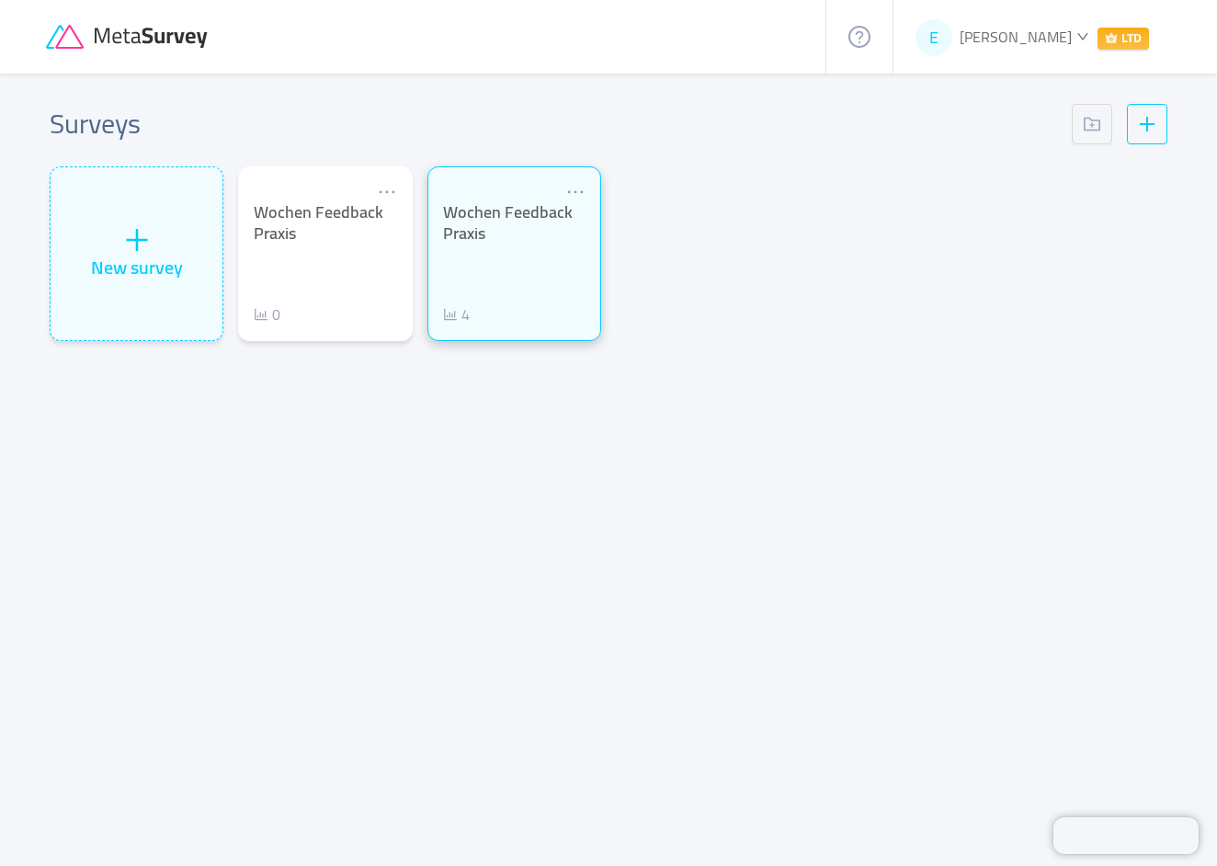
drag, startPoint x: 480, startPoint y: 270, endPoint x: 428, endPoint y: 261, distance: 52.3
click at [480, 270] on div "Wochen Feedback Praxis 4" at bounding box center [514, 263] width 143 height 123
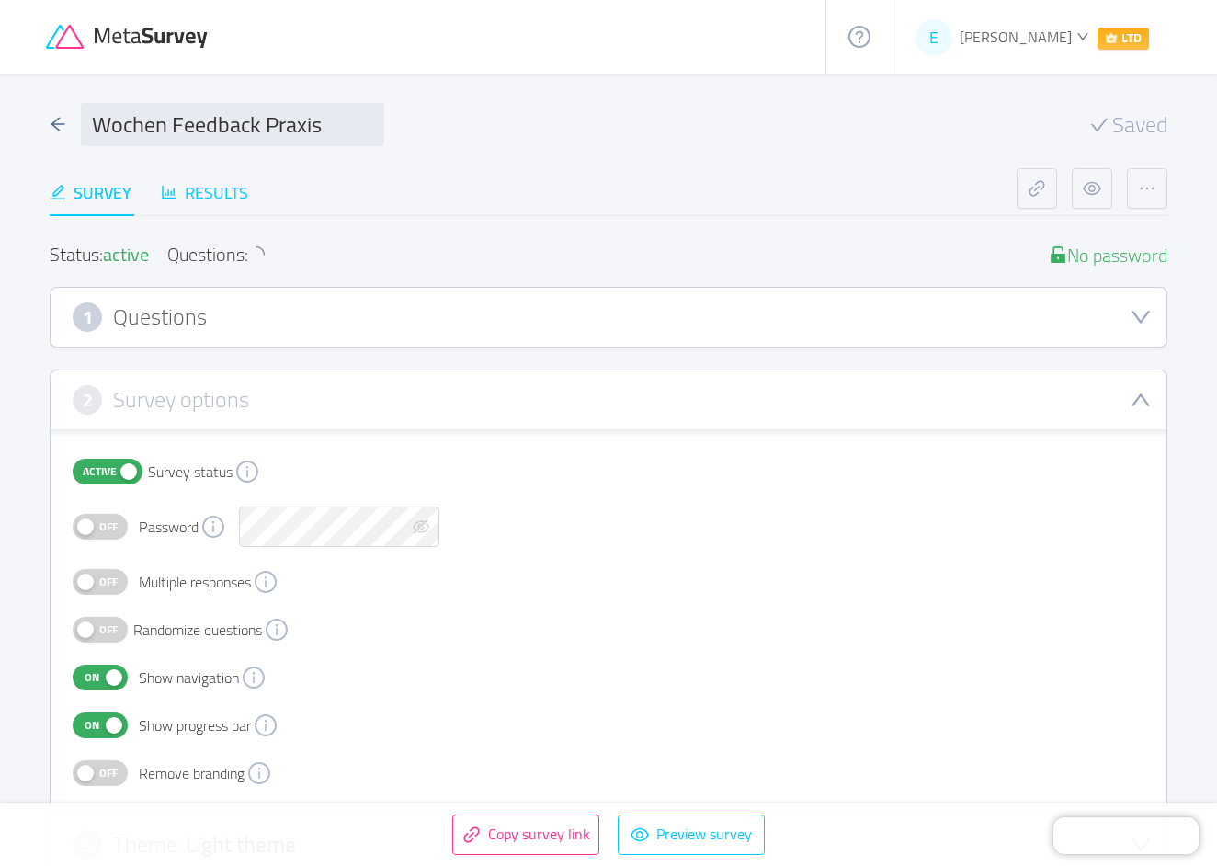
click at [208, 188] on div "Results" at bounding box center [204, 192] width 87 height 25
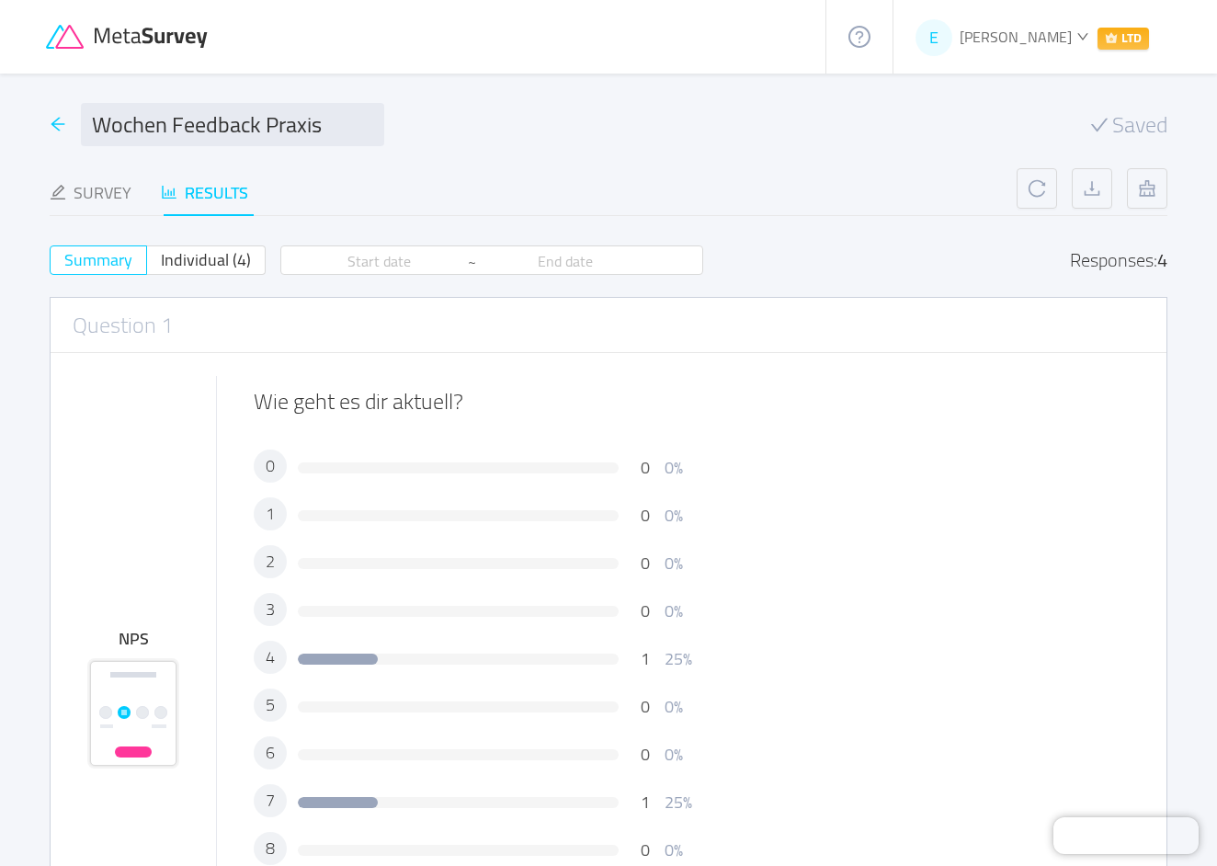
click at [63, 121] on icon "icon: arrow-left" at bounding box center [58, 124] width 17 height 17
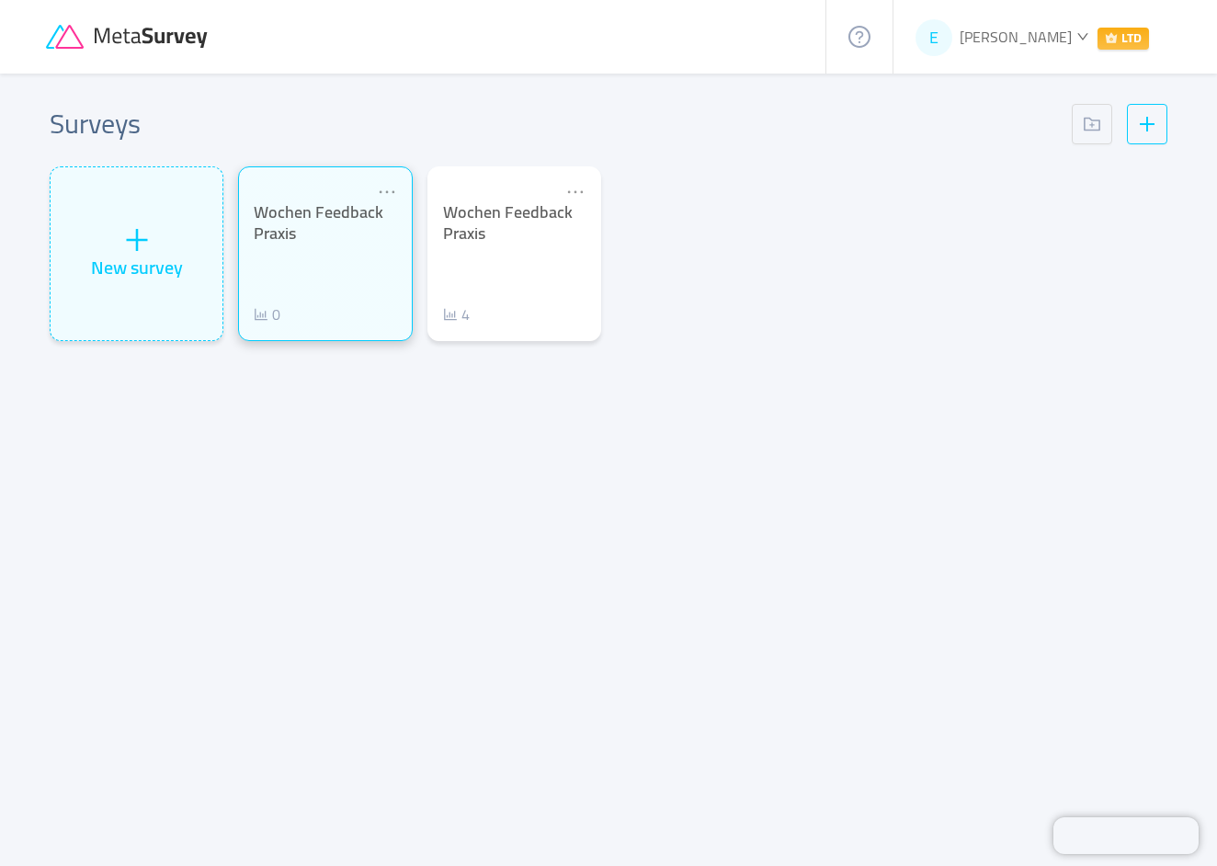
click at [319, 328] on div "Wochen Feedback Praxis 0" at bounding box center [325, 253] width 174 height 175
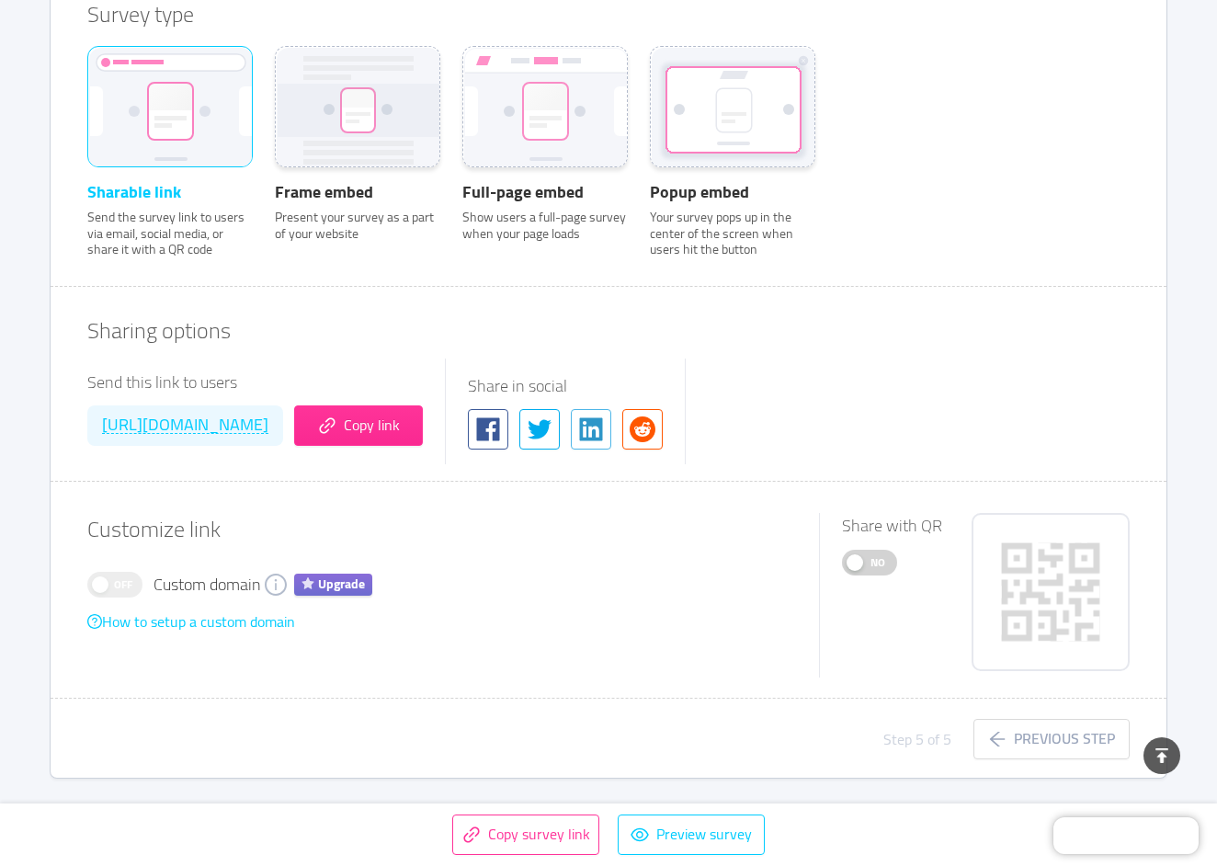
scroll to position [704, 0]
click at [854, 558] on button "No" at bounding box center [869, 564] width 55 height 26
